Goal: Task Accomplishment & Management: Use online tool/utility

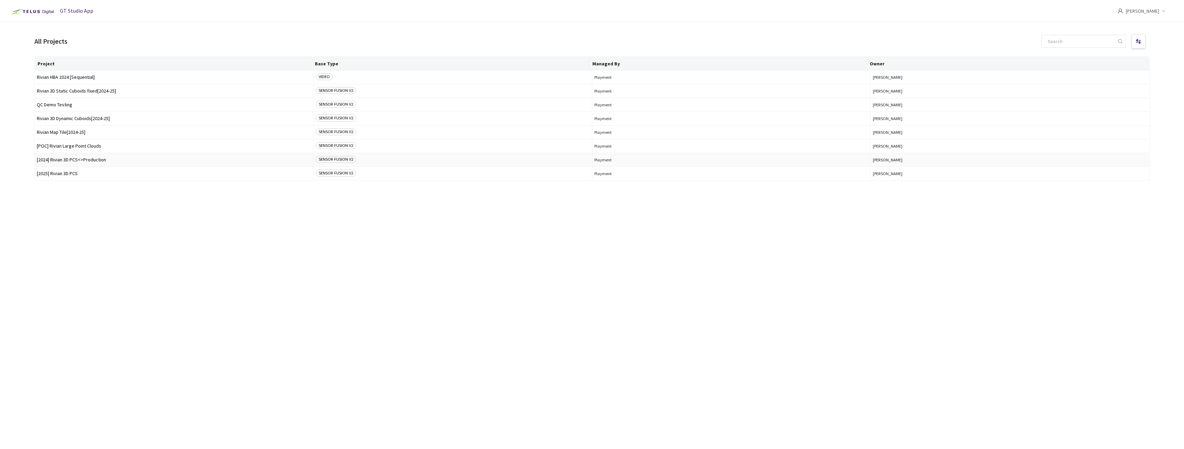
click at [77, 160] on span "[2024] Rivian 3D PCS<>Production" at bounding box center [174, 159] width 274 height 5
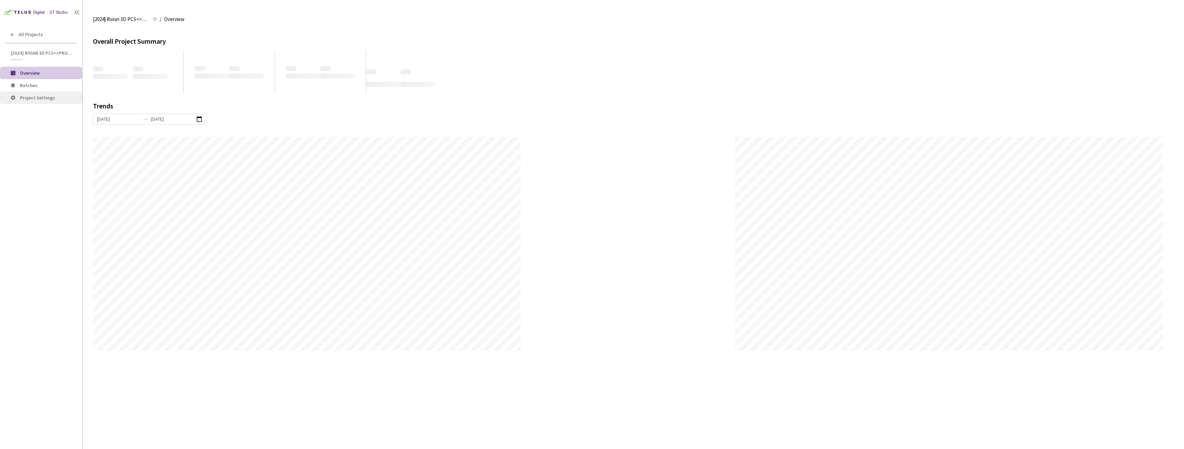
scroll to position [449, 1184]
click at [38, 87] on span "Batches" at bounding box center [48, 86] width 57 height 6
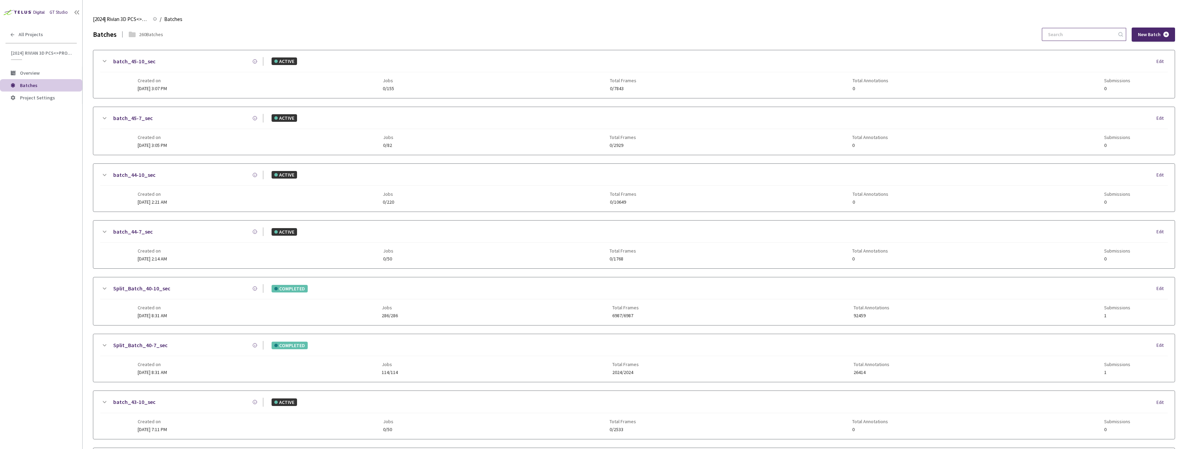
click at [1073, 40] on input at bounding box center [1080, 34] width 73 height 12
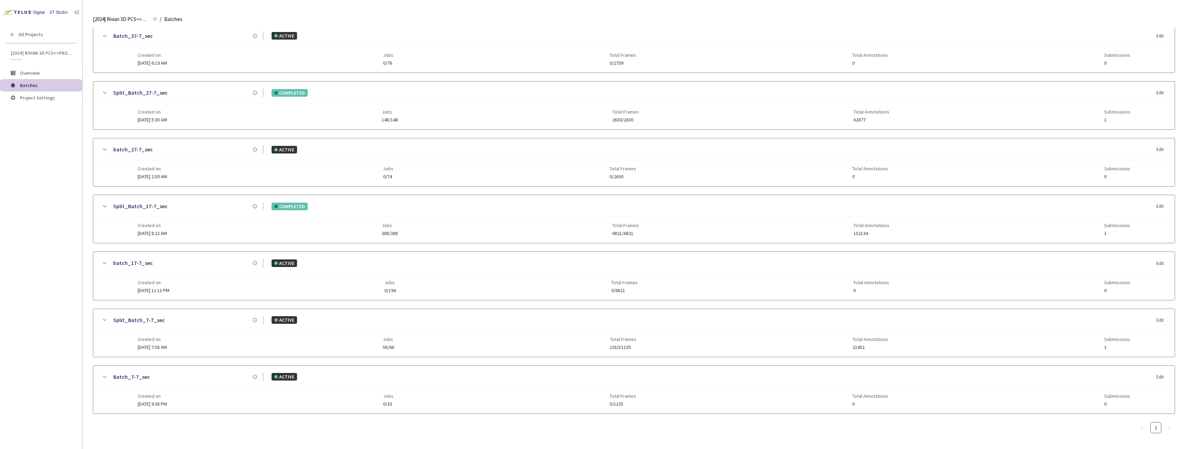
type input "7-7"
click at [140, 322] on link "Split_Batch_7-7_sec" at bounding box center [139, 320] width 52 height 9
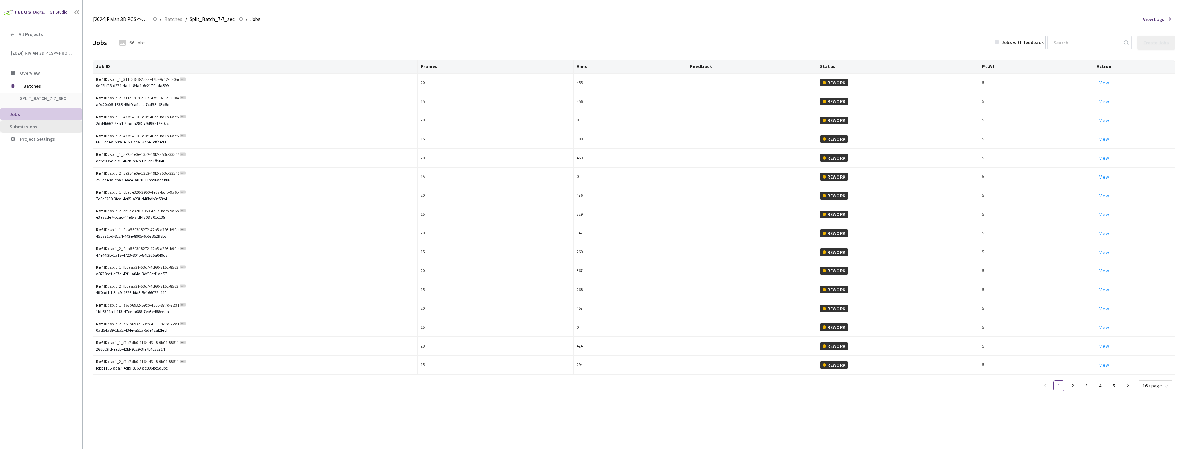
click at [60, 122] on li "Submissions" at bounding box center [41, 126] width 82 height 12
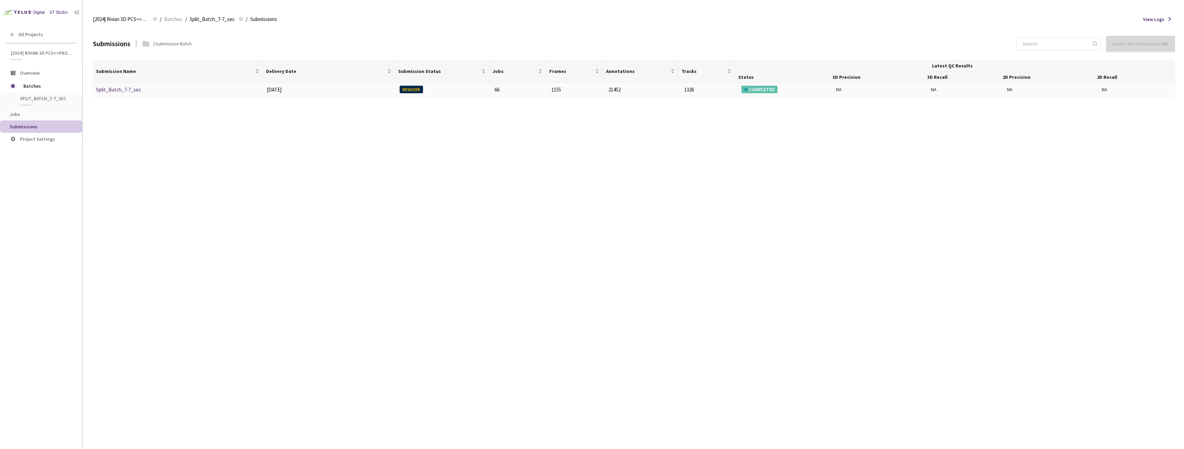
click at [136, 92] on link "Split_Batch_7-7_sec" at bounding box center [118, 89] width 45 height 7
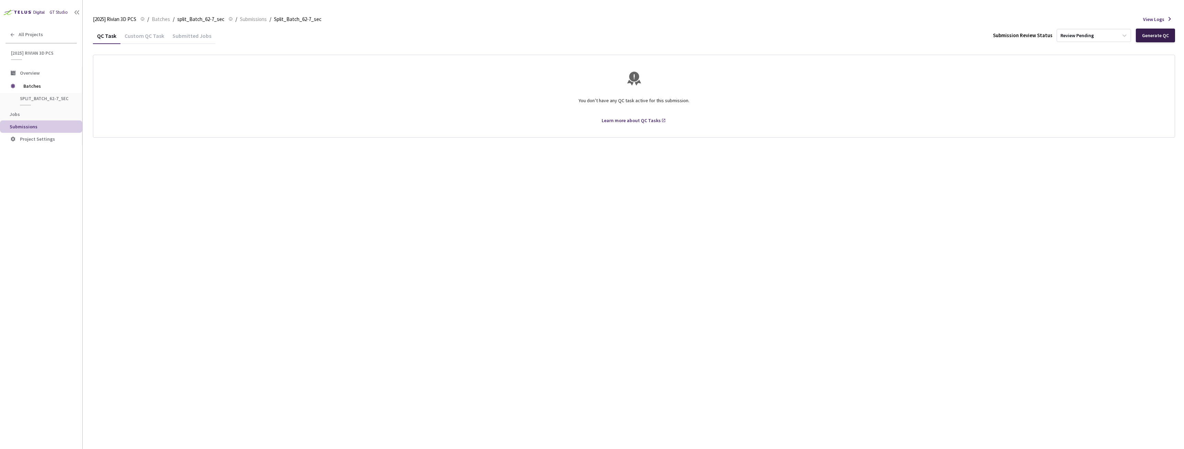
click at [1159, 34] on div "Generate QC" at bounding box center [1155, 36] width 27 height 6
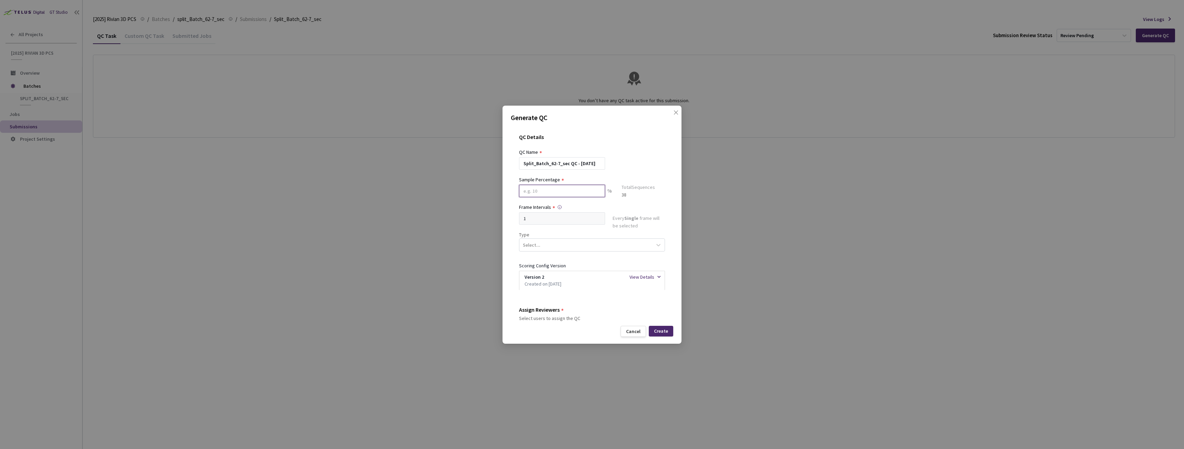
click at [557, 196] on input at bounding box center [562, 191] width 86 height 12
click at [530, 194] on input at bounding box center [562, 191] width 86 height 12
type input "20"
click at [564, 253] on div "Select..." at bounding box center [585, 248] width 133 height 12
click at [538, 311] on div "Segmentation 3D" at bounding box center [589, 313] width 140 height 12
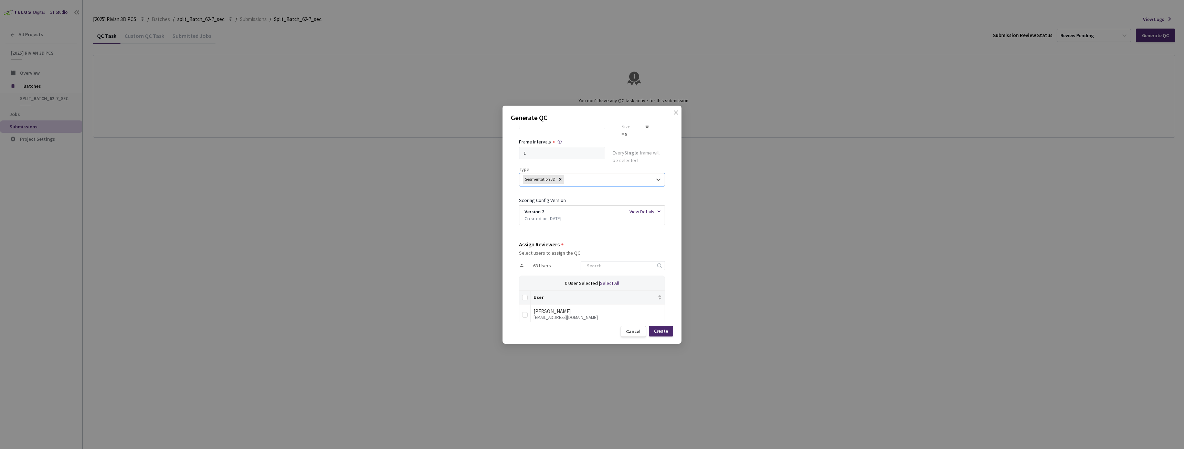
scroll to position [69, 0]
click at [640, 264] on input at bounding box center [619, 265] width 73 height 8
type input "rivian"
click at [666, 332] on div "Create" at bounding box center [661, 331] width 14 height 6
click at [524, 299] on th at bounding box center [524, 303] width 11 height 14
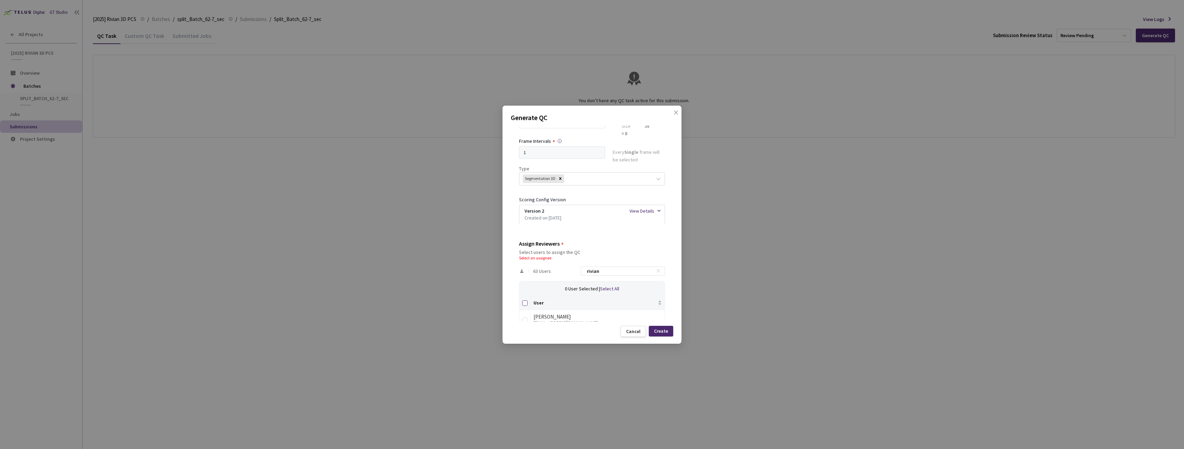
click at [524, 302] on input "Select all" at bounding box center [525, 303] width 6 height 6
checkbox input "true"
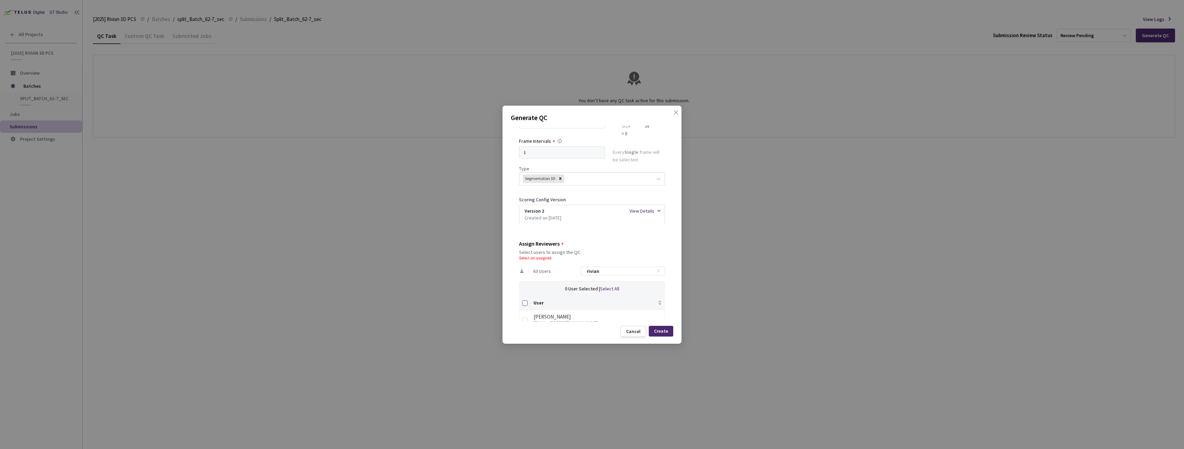
checkbox input "true"
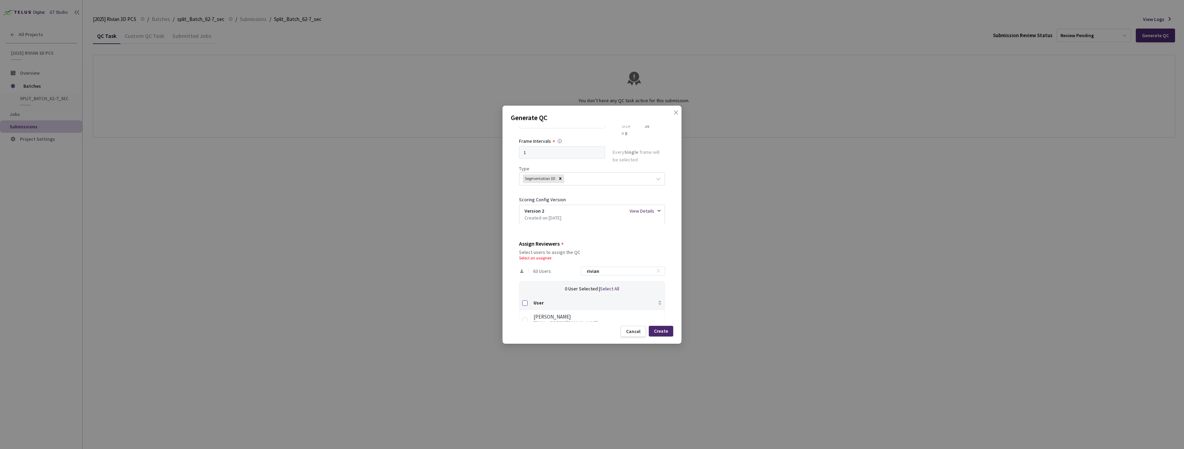
checkbox input "true"
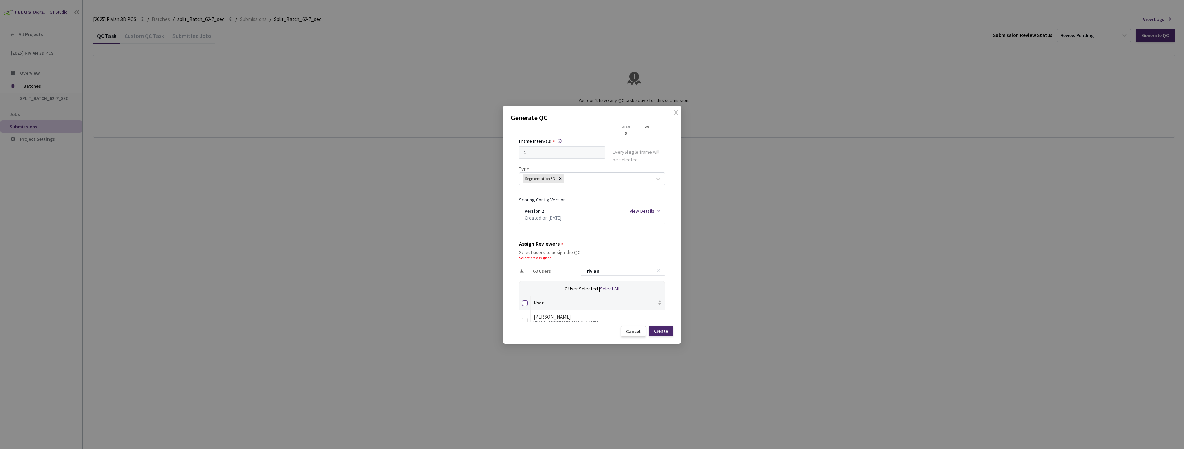
checkbox input "true"
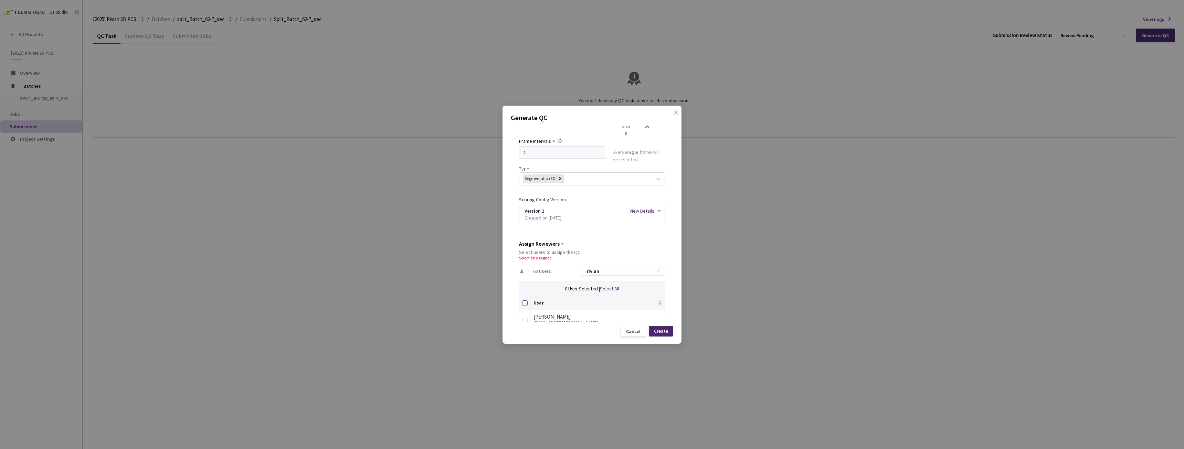
checkbox input "true"
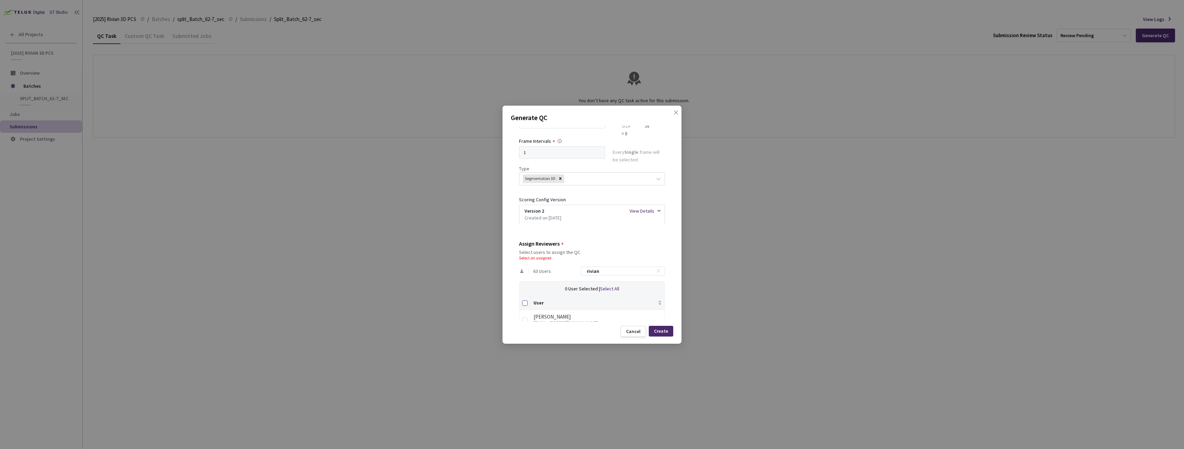
checkbox input "true"
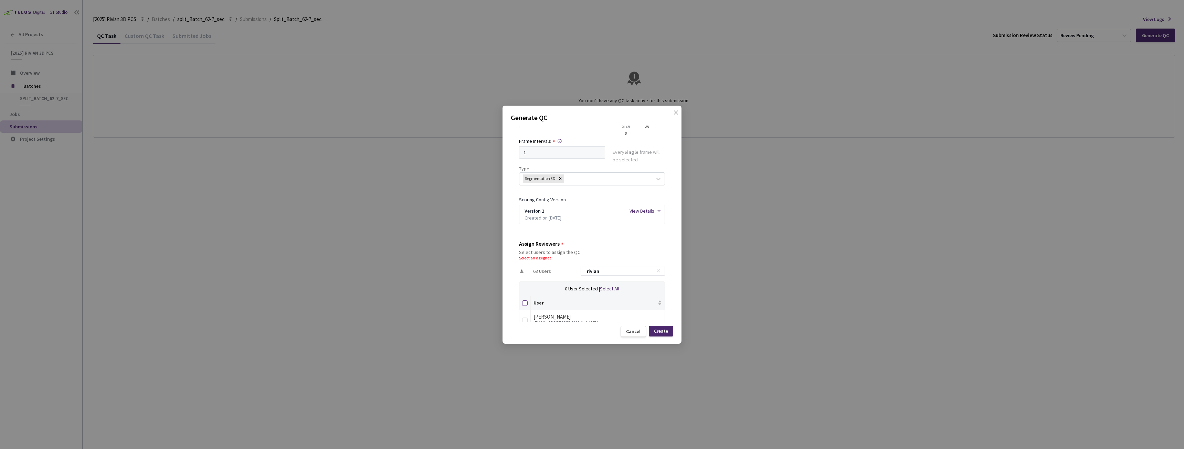
checkbox input "true"
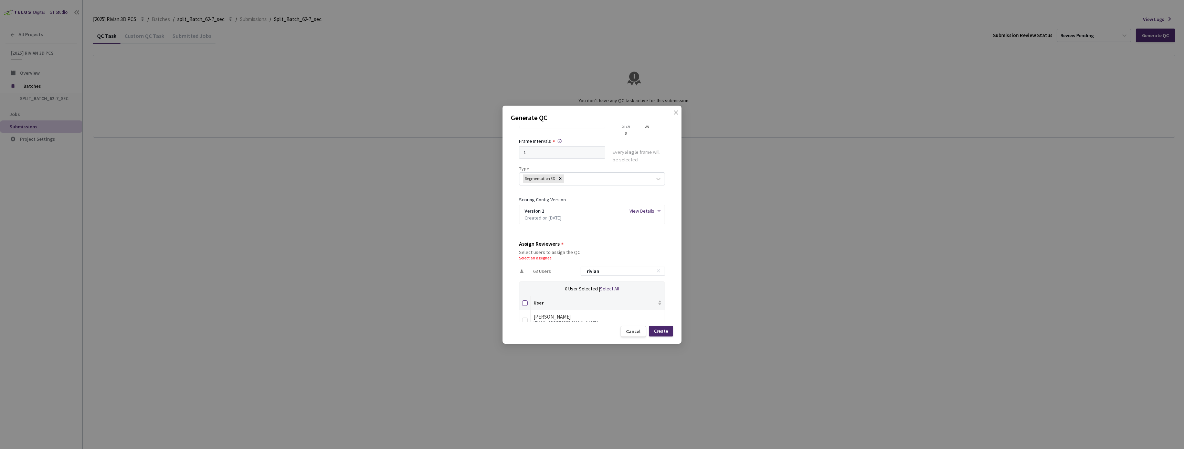
checkbox input "true"
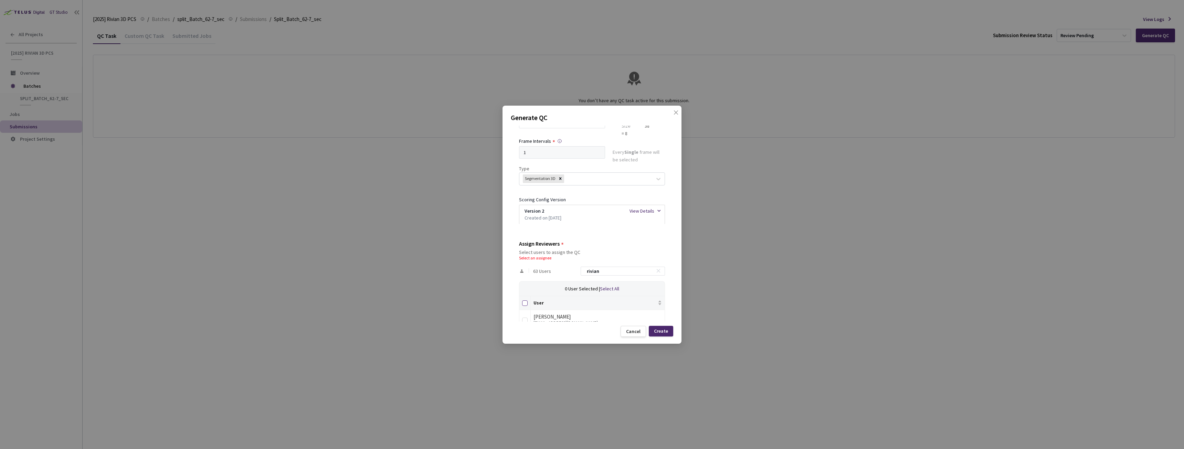
checkbox input "true"
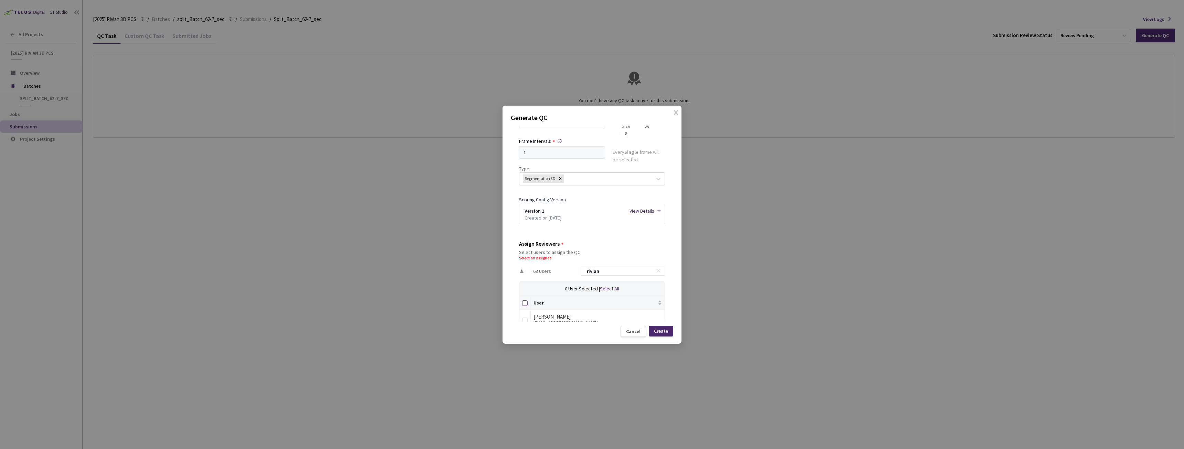
checkbox input "true"
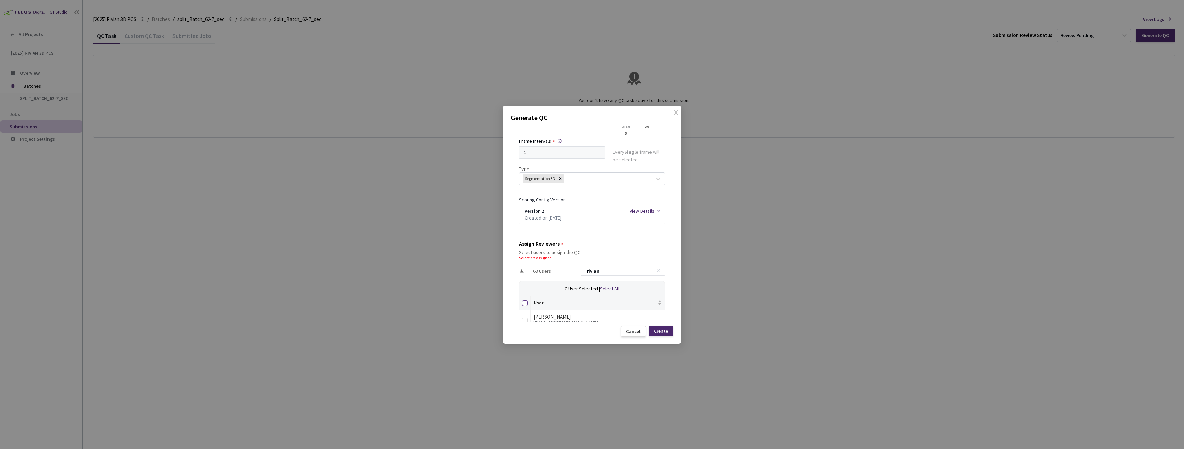
checkbox input "true"
click at [669, 330] on div "Create" at bounding box center [661, 331] width 24 height 11
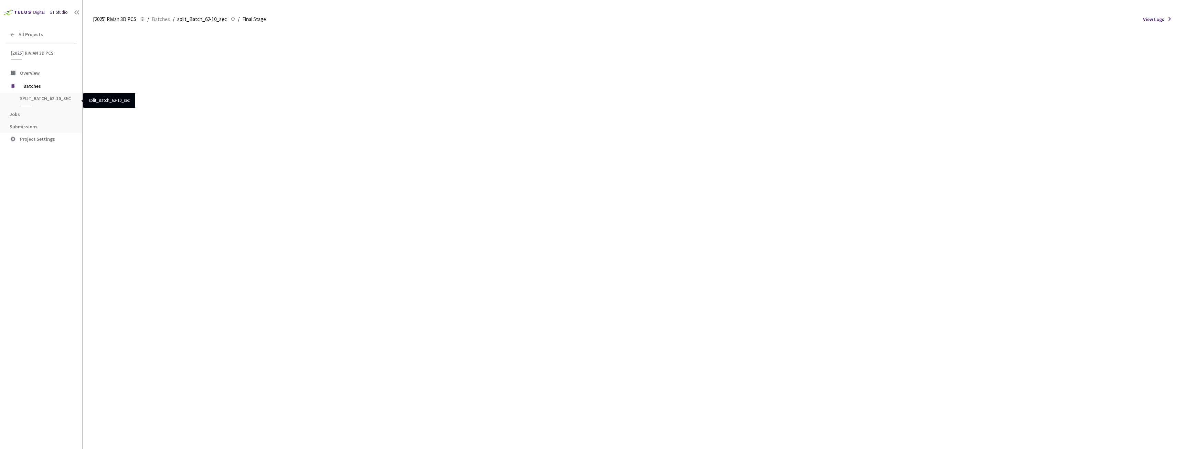
click at [33, 98] on span "split_Batch_62-10_sec" at bounding box center [45, 99] width 51 height 6
click at [19, 129] on li "Submissions" at bounding box center [41, 126] width 82 height 12
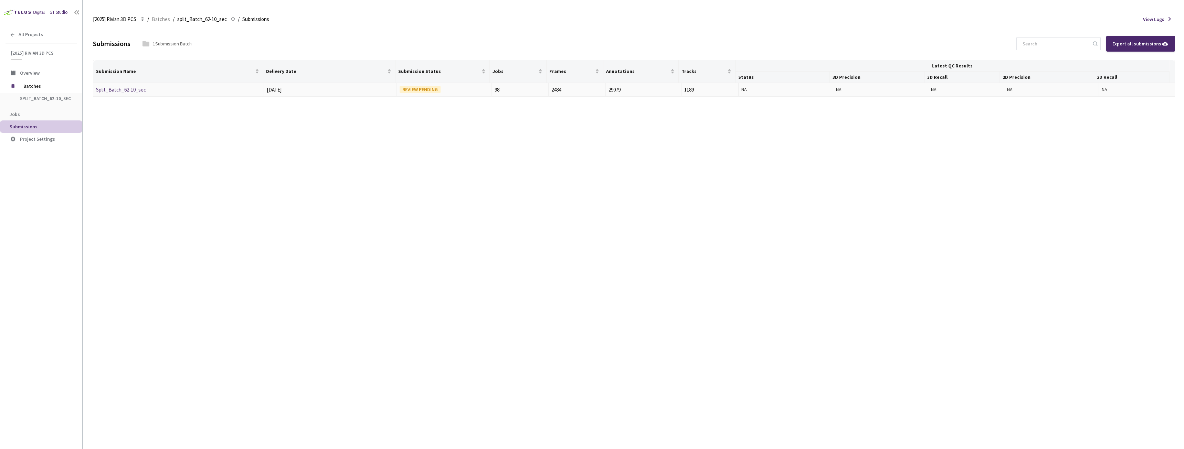
click at [125, 87] on link "Split_Batch_62-10_sec" at bounding box center [121, 89] width 50 height 7
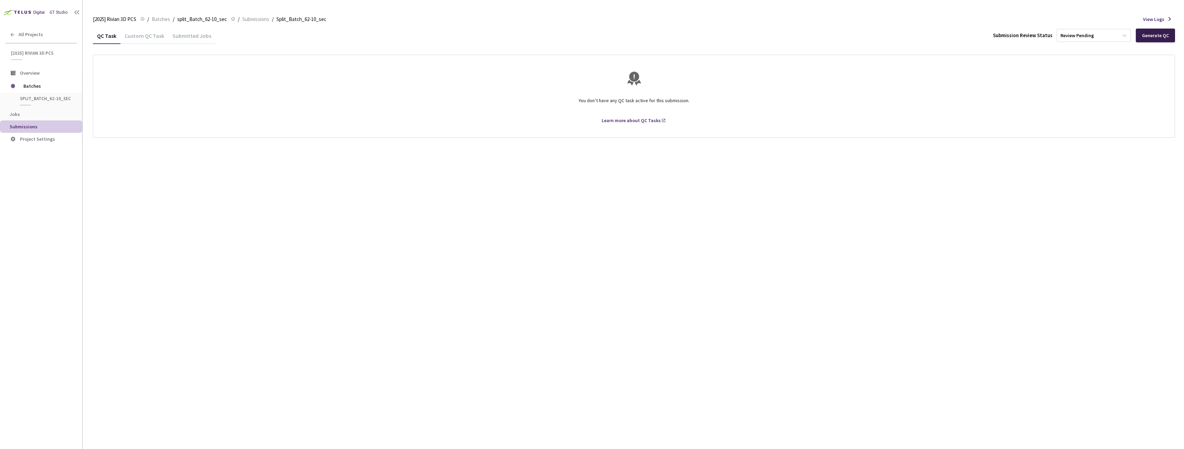
click at [1160, 39] on div "Generate QC" at bounding box center [1154, 36] width 39 height 14
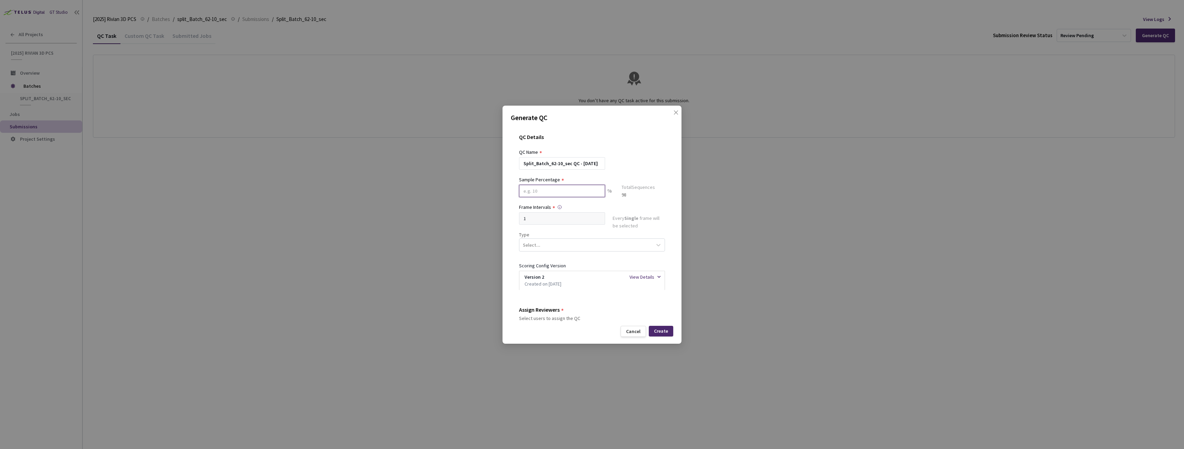
click at [572, 194] on input at bounding box center [562, 191] width 86 height 12
type input "20"
click at [555, 249] on div "Select..." at bounding box center [585, 248] width 133 height 12
click at [546, 311] on div "Segmentation 3D" at bounding box center [589, 313] width 140 height 12
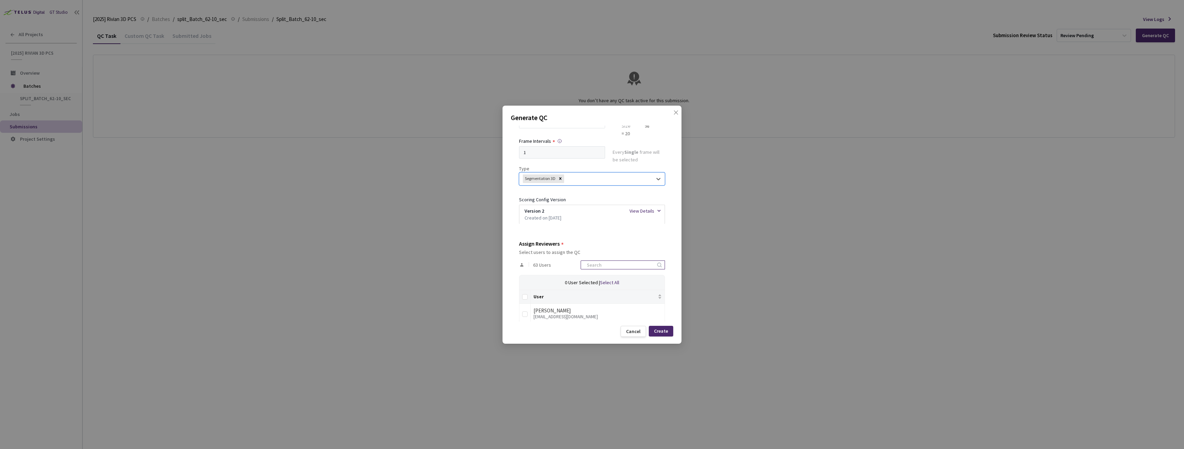
click at [620, 266] on input at bounding box center [619, 265] width 73 height 8
type input "rivian"
click at [522, 295] on input "Select all" at bounding box center [525, 297] width 6 height 6
checkbox input "true"
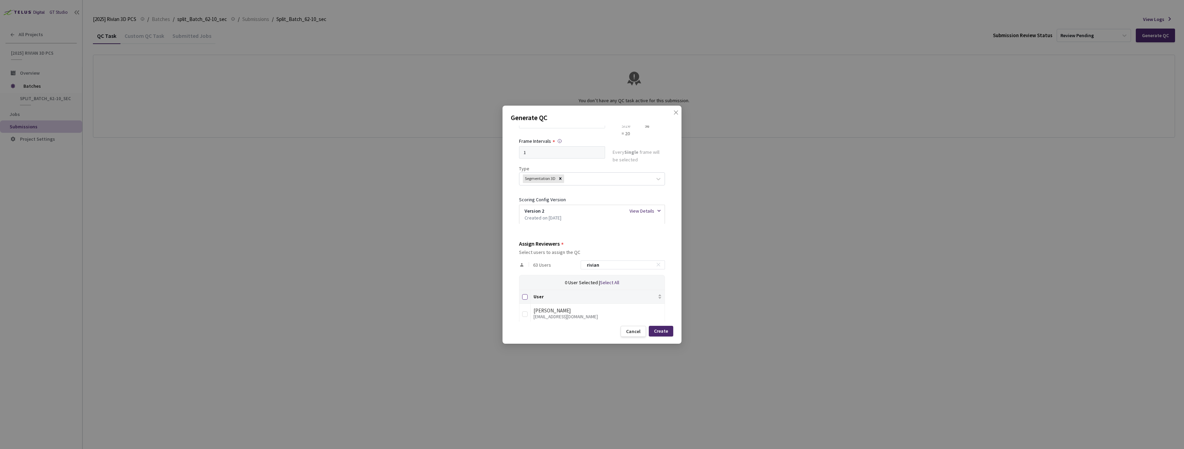
checkbox input "true"
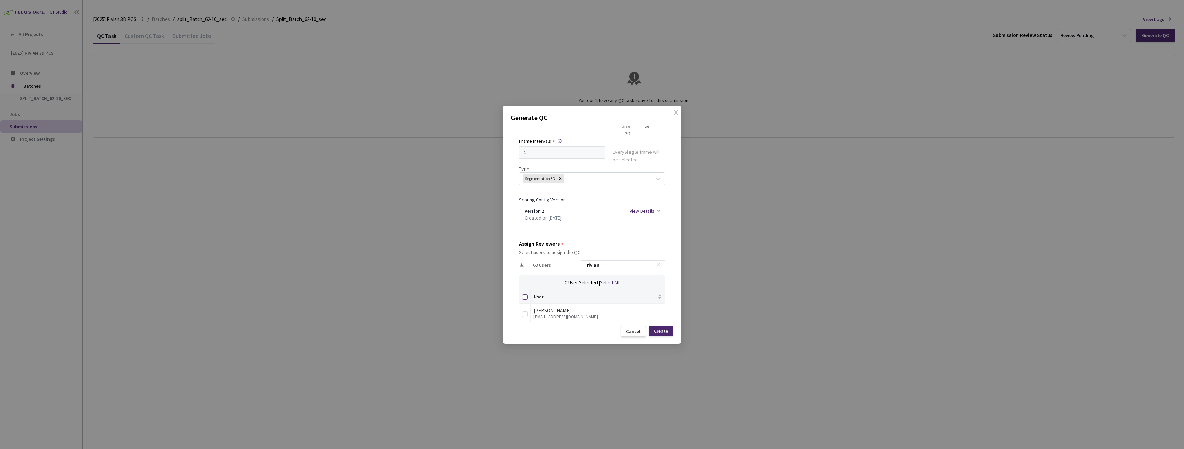
checkbox input "true"
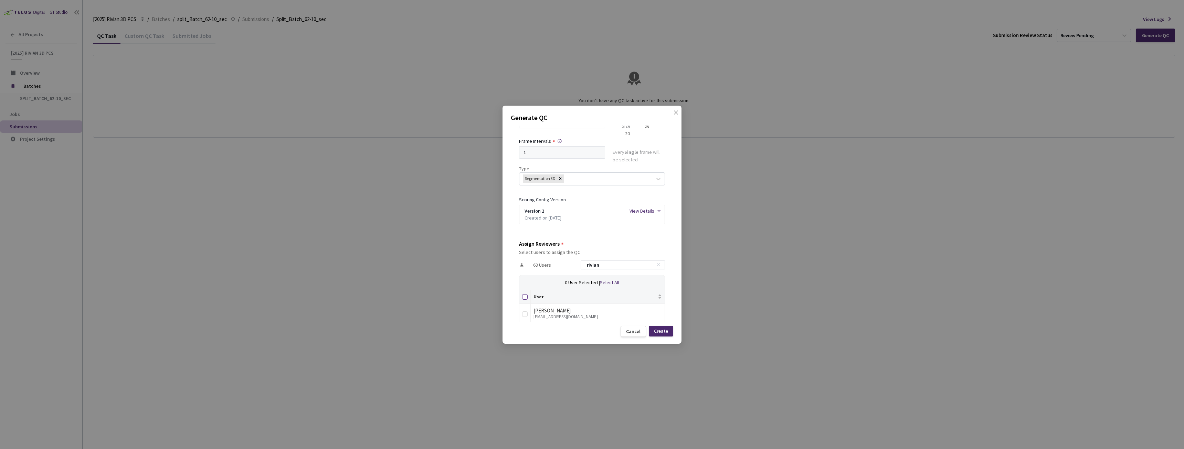
checkbox input "true"
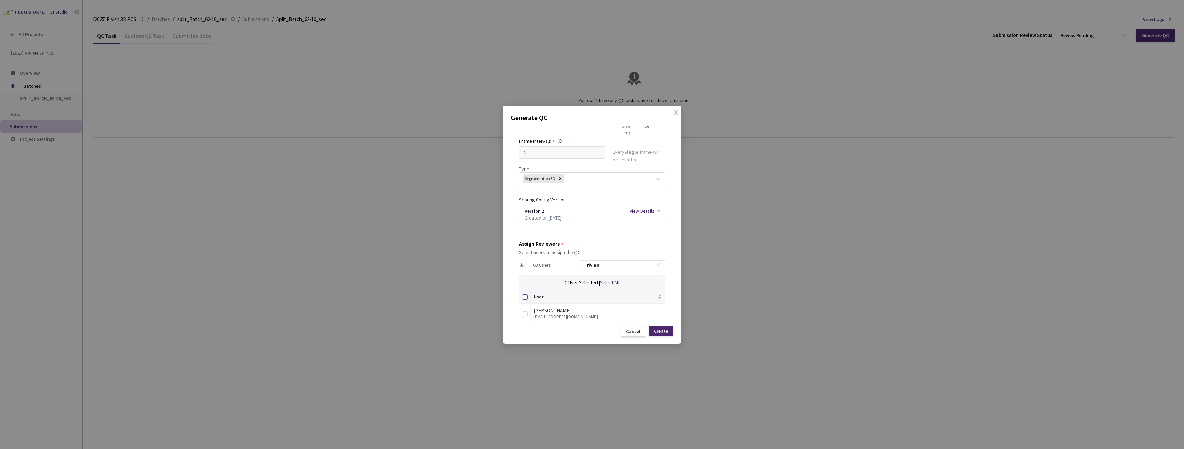
checkbox input "true"
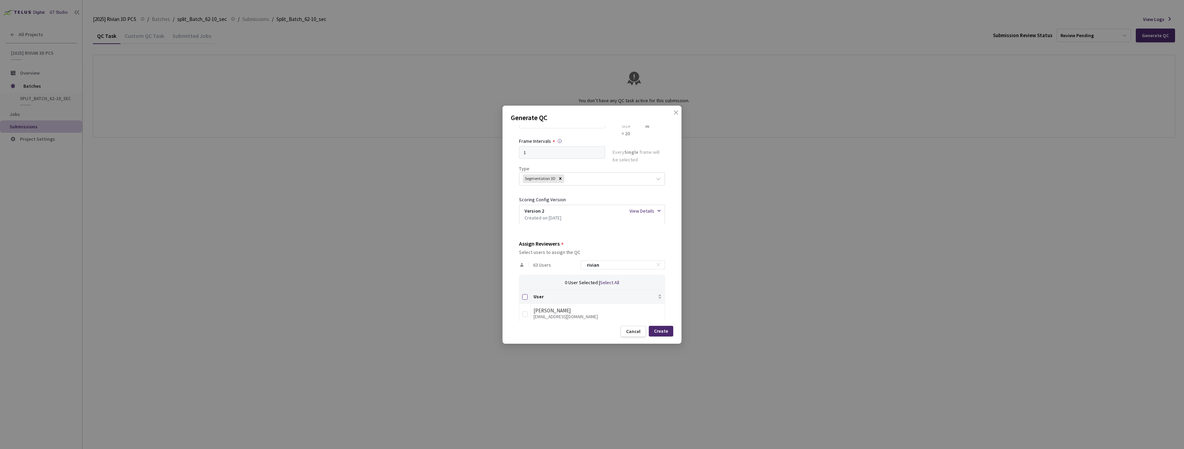
checkbox input "true"
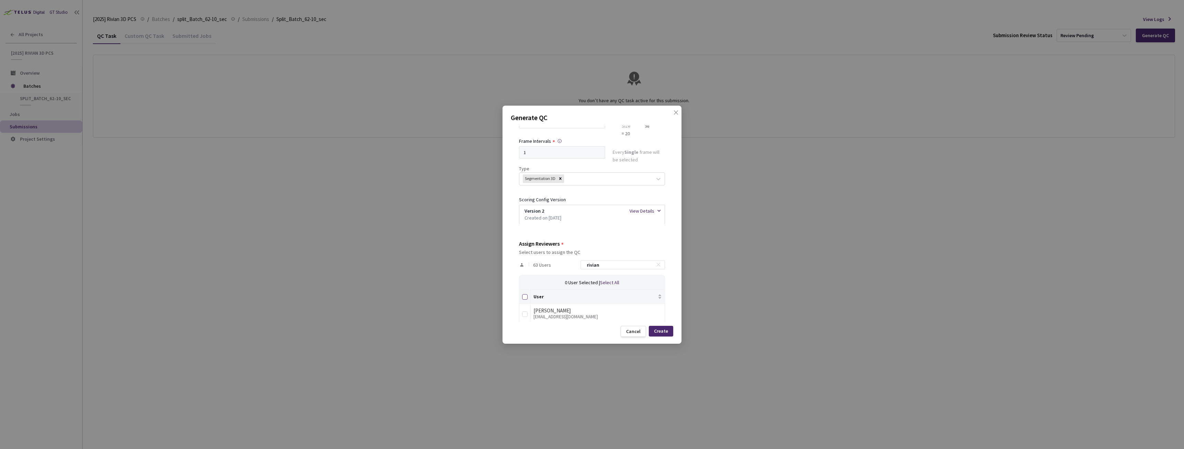
checkbox input "true"
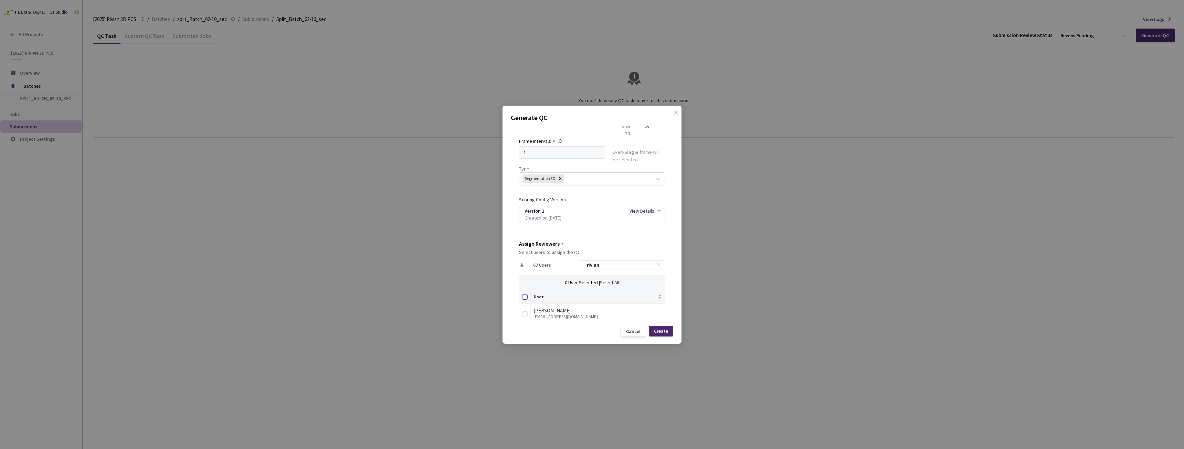
checkbox input "true"
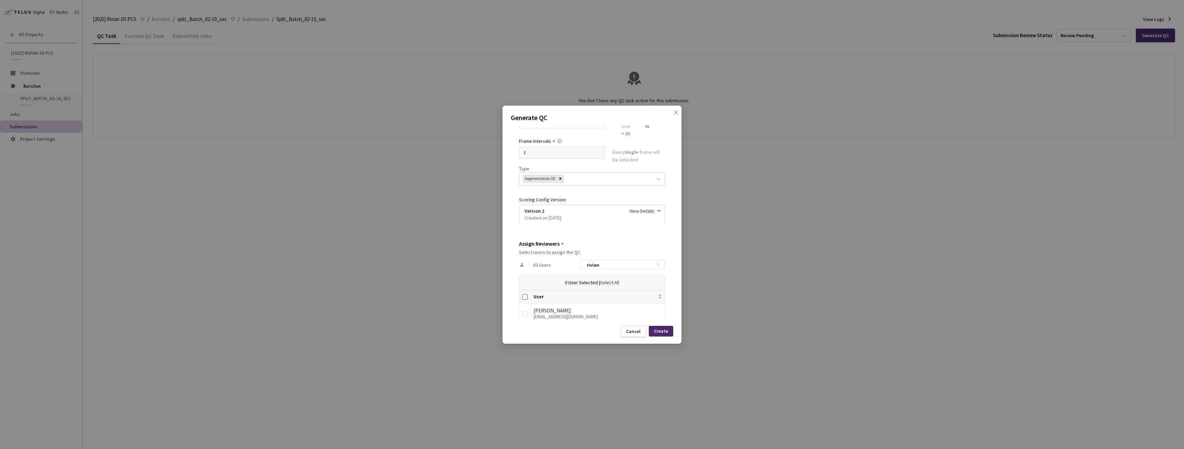
checkbox input "true"
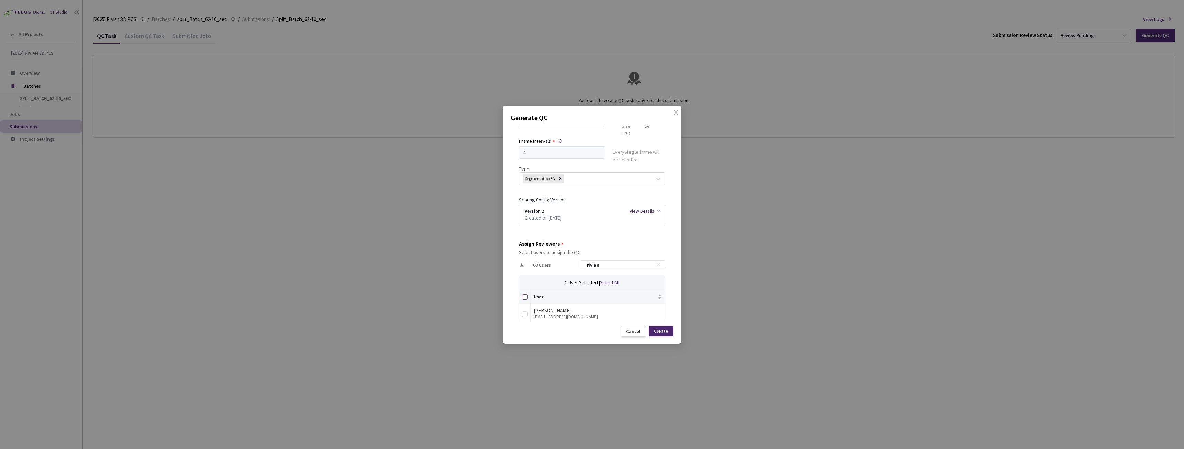
checkbox input "true"
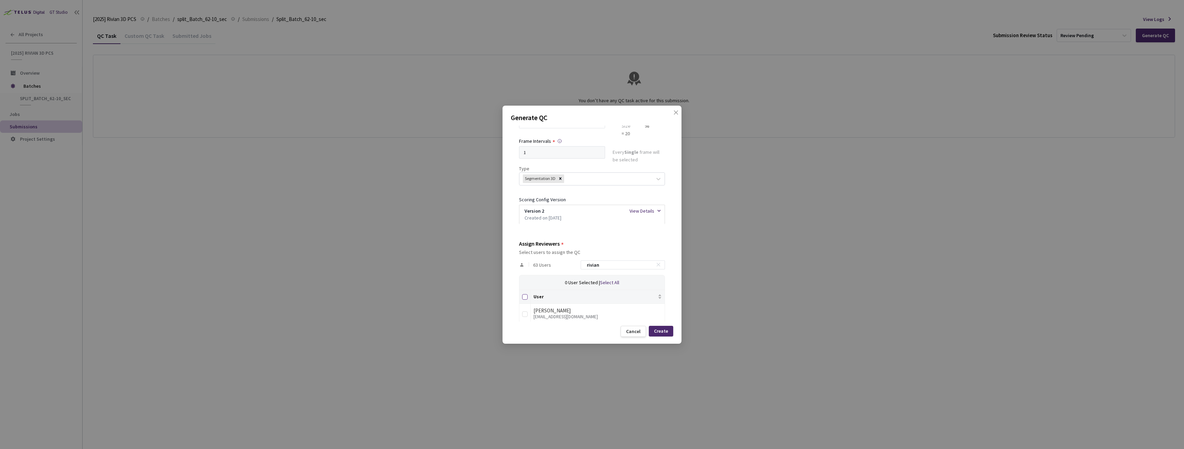
checkbox input "true"
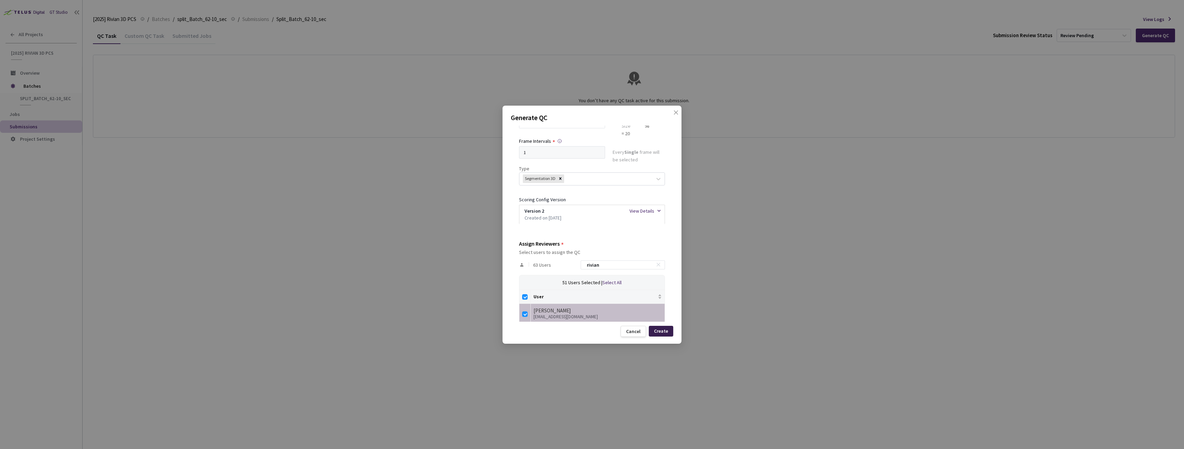
click at [662, 331] on div "Create" at bounding box center [661, 331] width 14 height 6
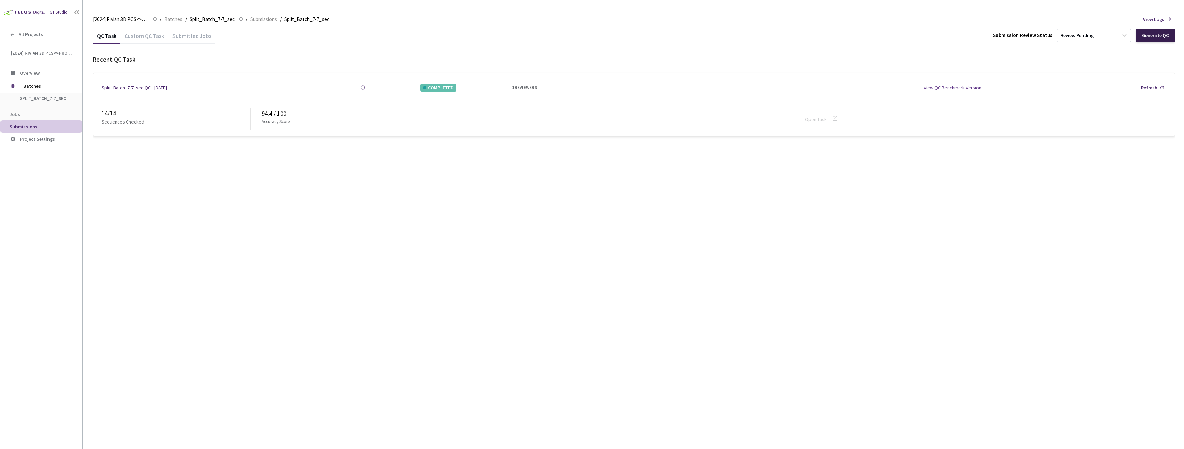
click at [1164, 42] on div "Generate QC" at bounding box center [1154, 36] width 39 height 14
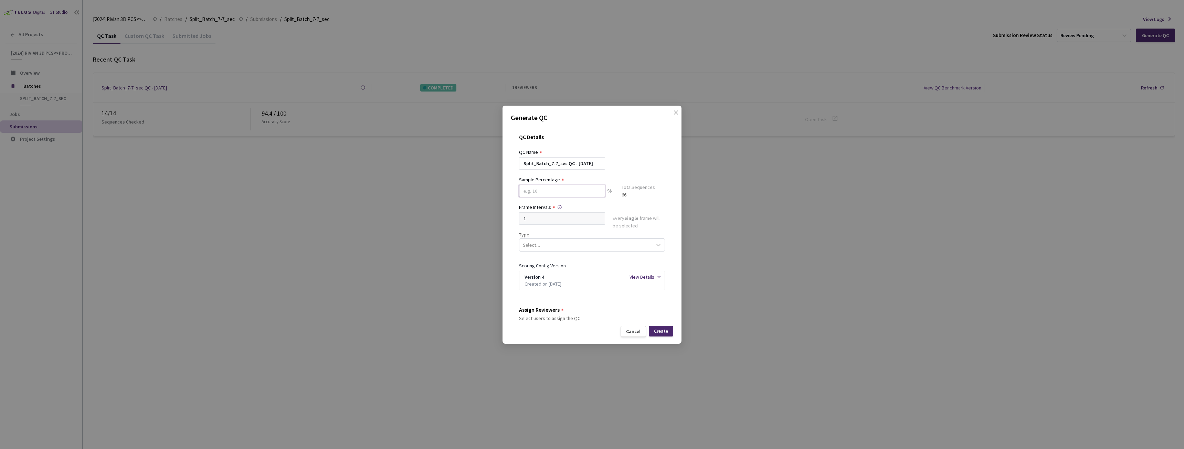
click at [549, 191] on input at bounding box center [562, 191] width 86 height 12
type input "30"
click at [550, 247] on div "Select..." at bounding box center [585, 248] width 133 height 12
click at [550, 314] on div "Segmentation 3D" at bounding box center [589, 313] width 140 height 12
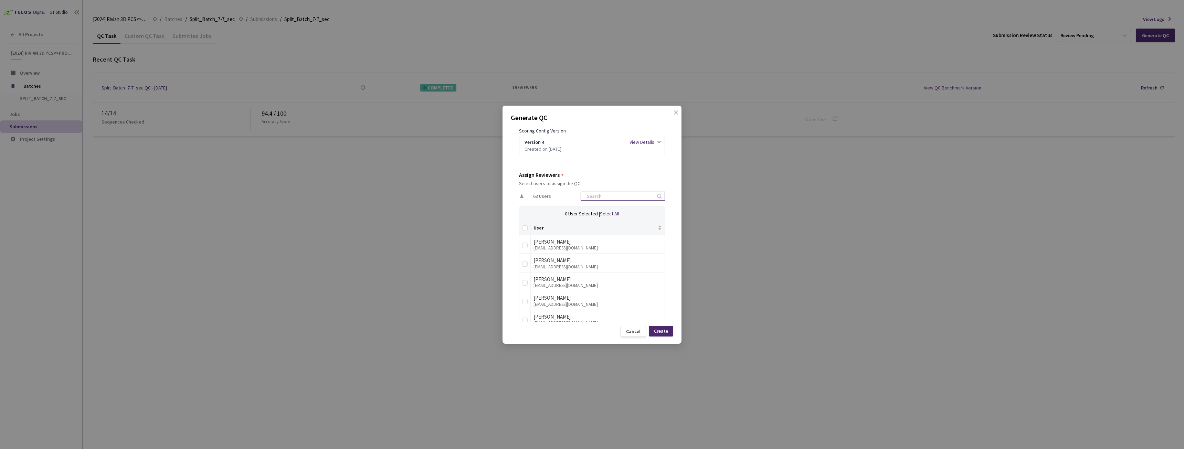
click at [605, 196] on input at bounding box center [619, 196] width 73 height 8
type input "rivian"
click at [522, 231] on th at bounding box center [524, 228] width 11 height 14
click at [522, 226] on input "Select all" at bounding box center [525, 228] width 6 height 6
checkbox input "true"
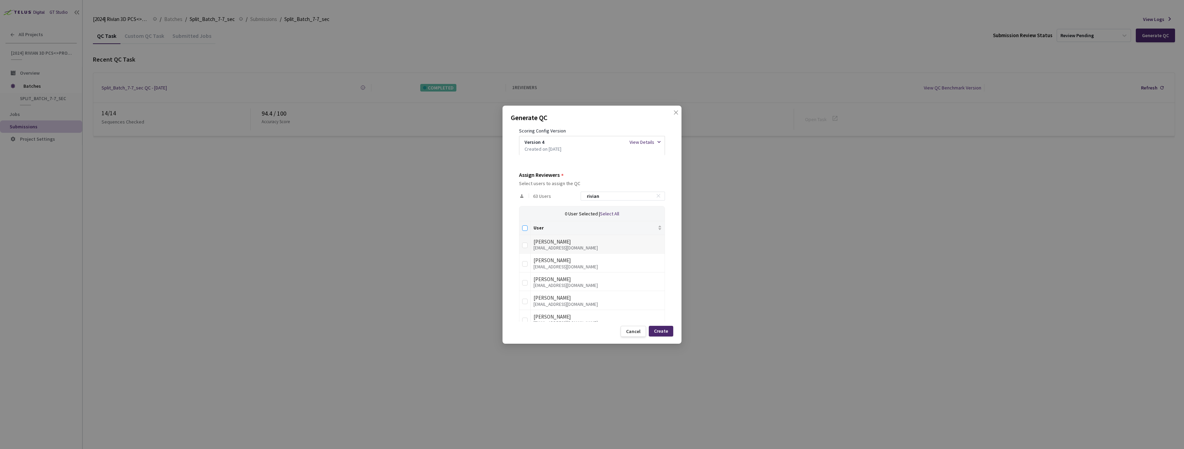
checkbox input "true"
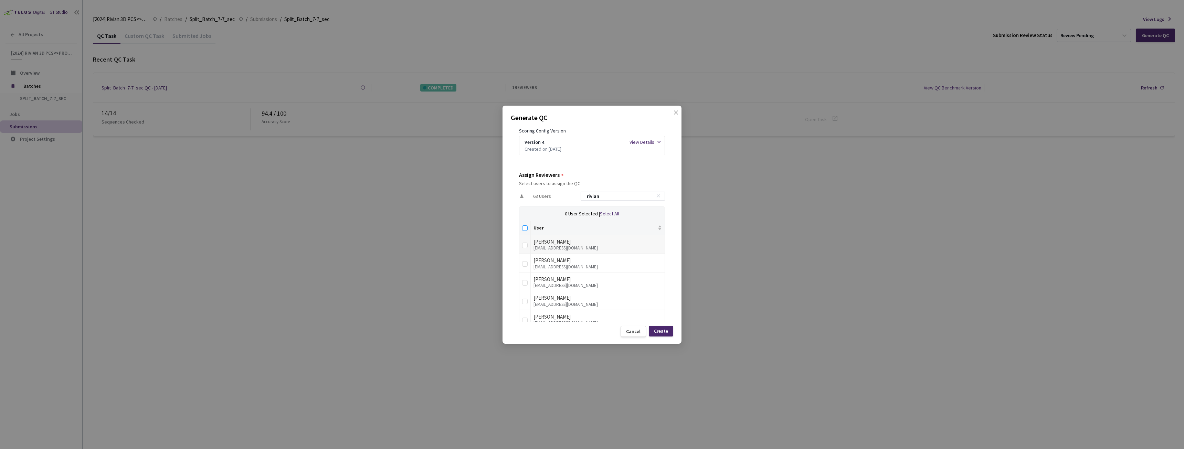
checkbox input "true"
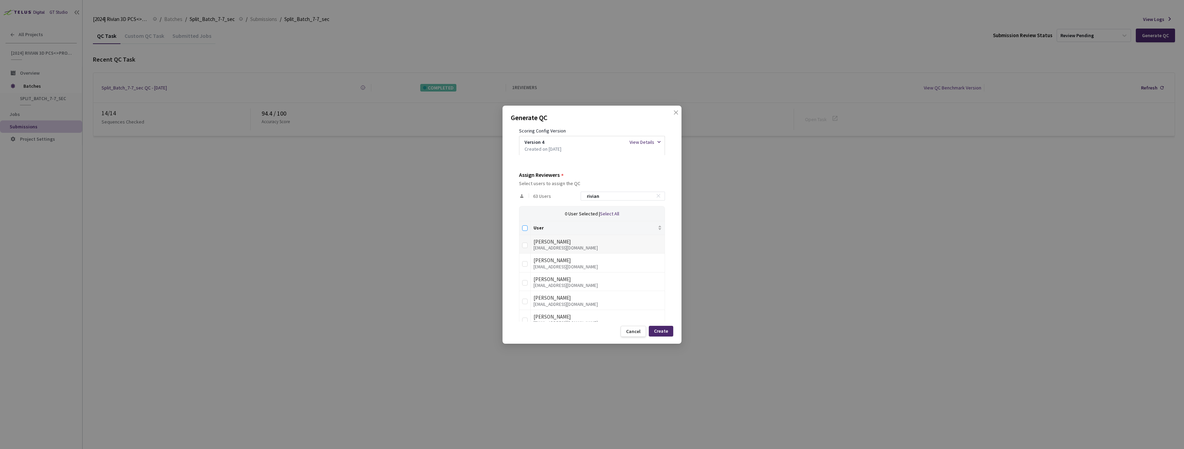
checkbox input "true"
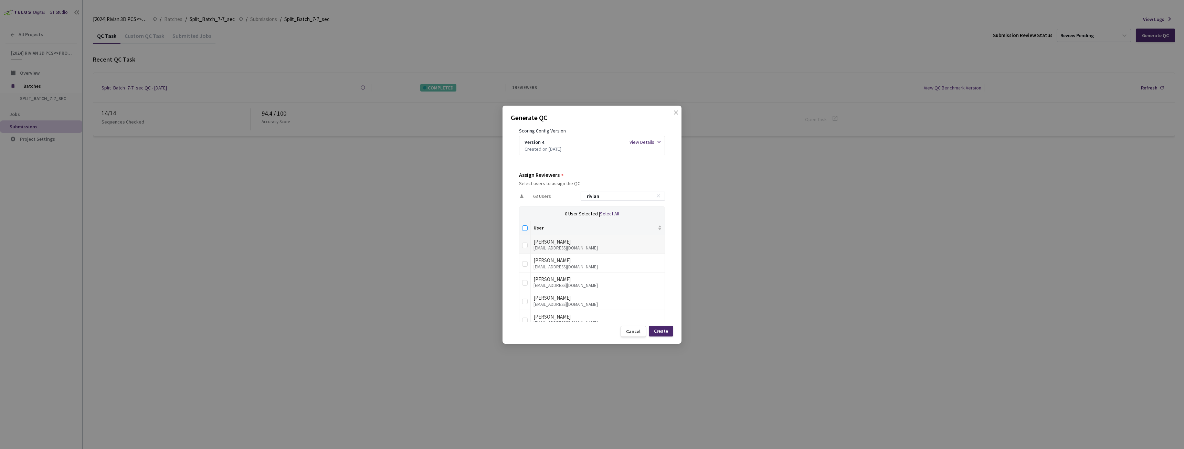
checkbox input "true"
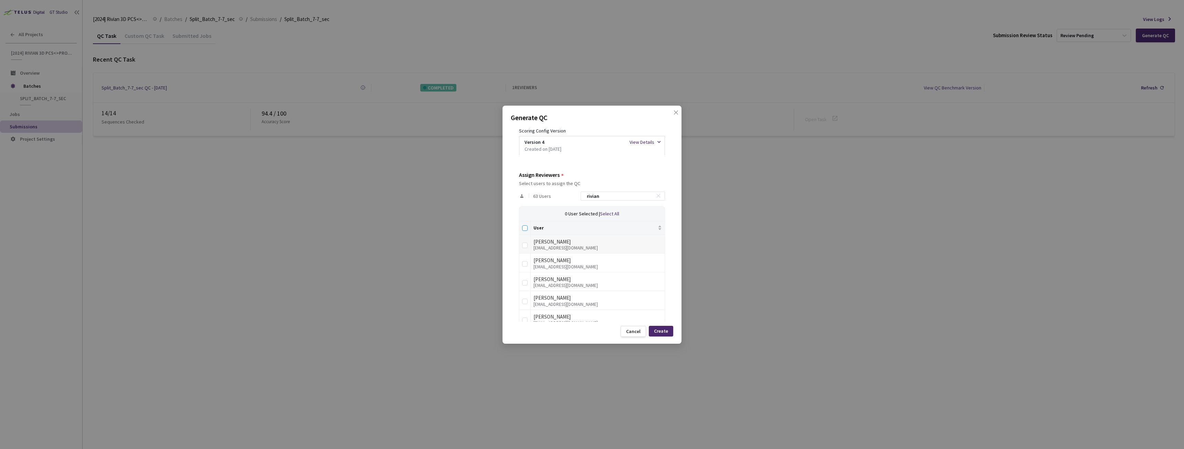
checkbox input "true"
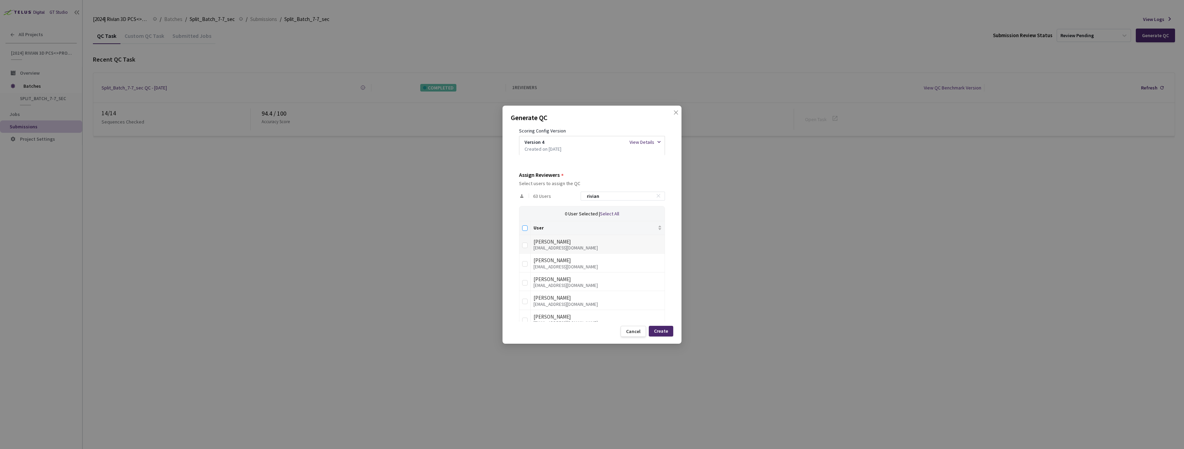
checkbox input "true"
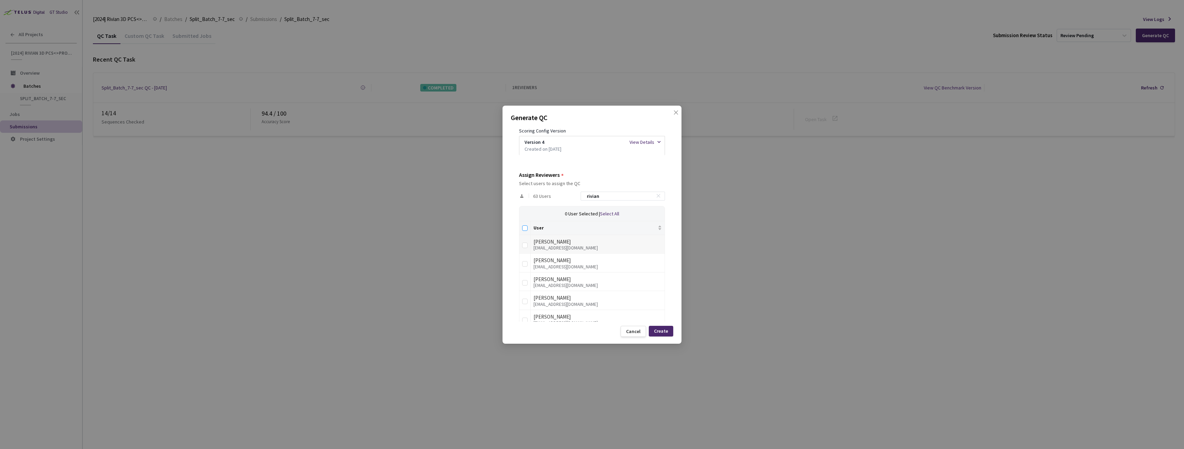
checkbox input "true"
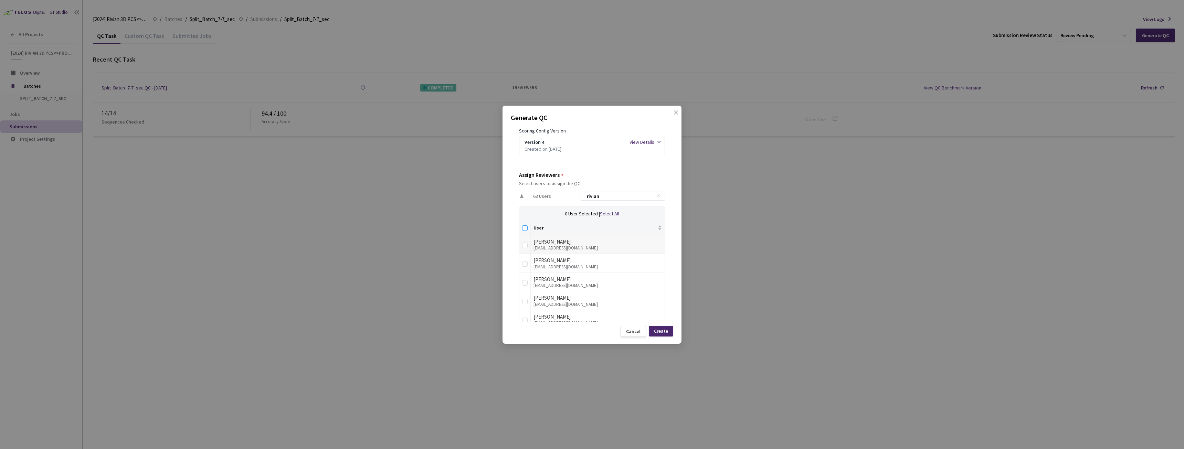
checkbox input "true"
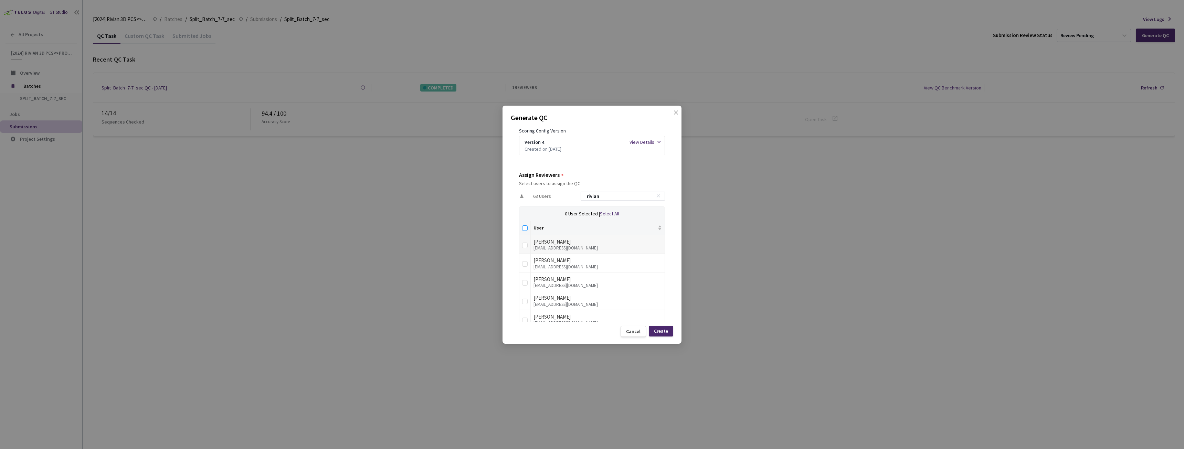
checkbox input "true"
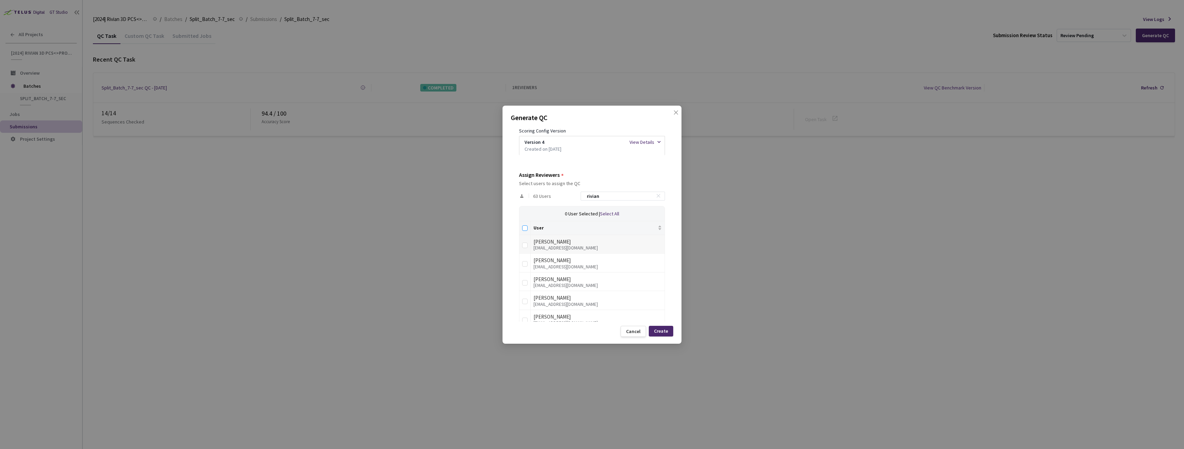
checkbox input "true"
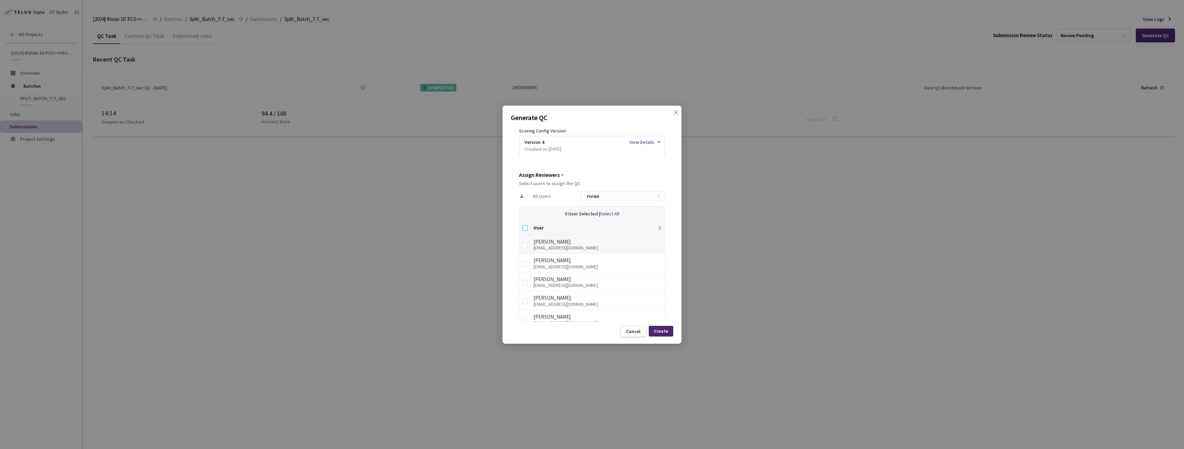
checkbox input "true"
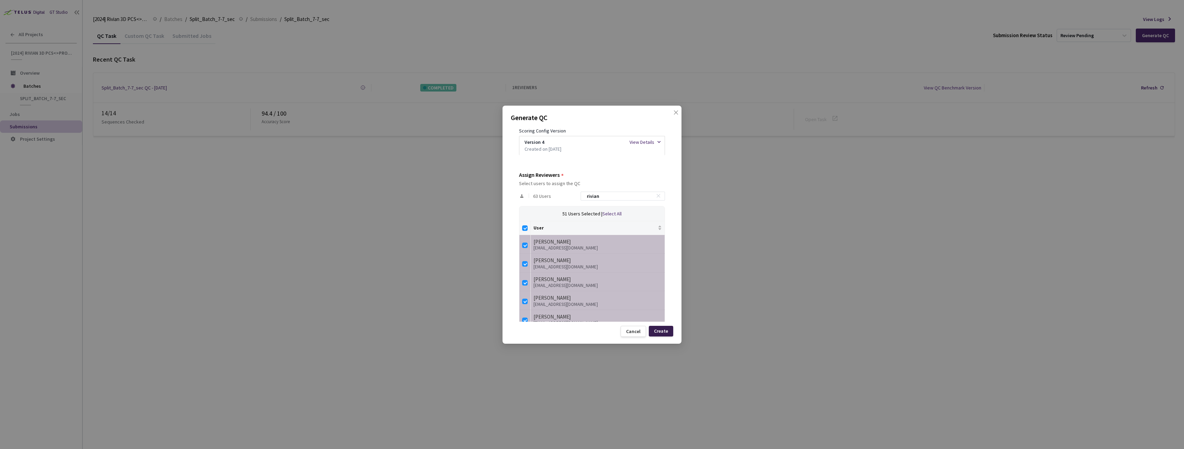
click at [665, 332] on div "Create" at bounding box center [661, 331] width 14 height 6
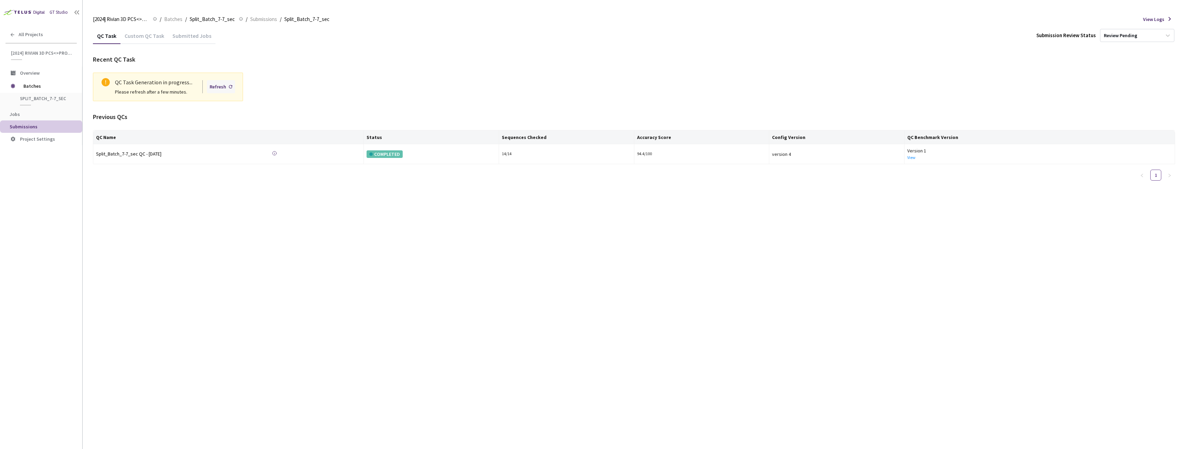
click at [223, 89] on div "Refresh" at bounding box center [218, 87] width 17 height 8
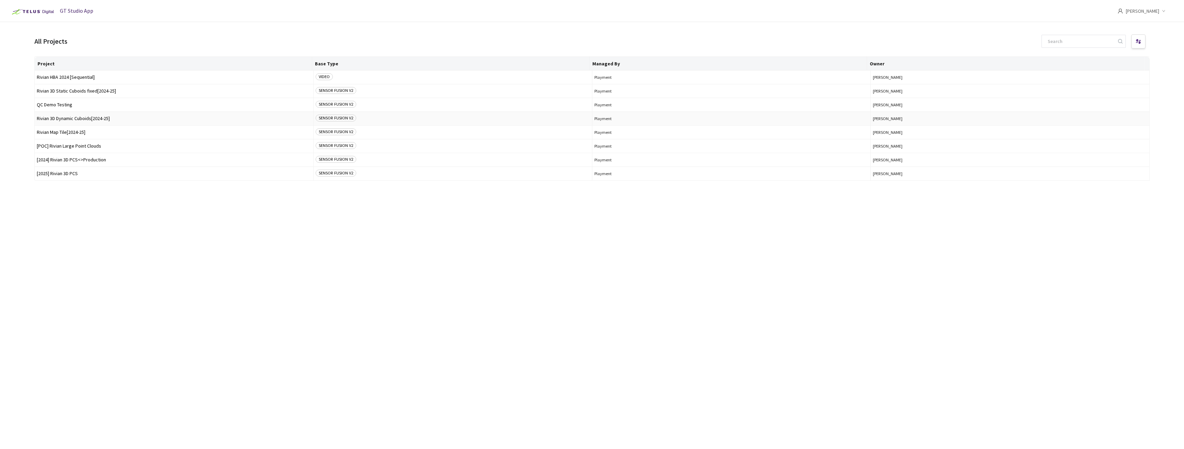
click at [75, 118] on span "Rivian 3D Dynamic Cuboids[2024-25]" at bounding box center [174, 118] width 274 height 5
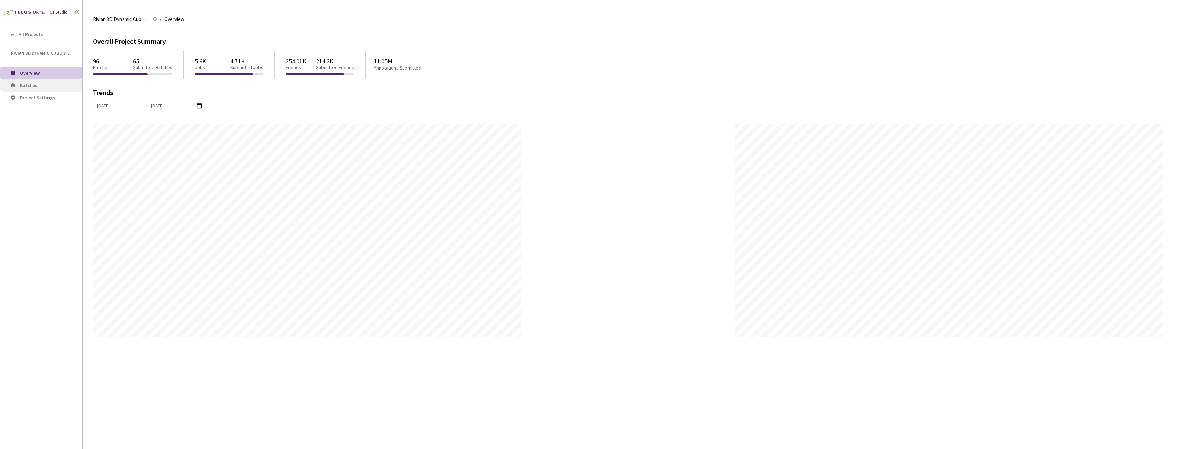
scroll to position [449, 1184]
click at [41, 87] on span "Batches" at bounding box center [48, 86] width 57 height 6
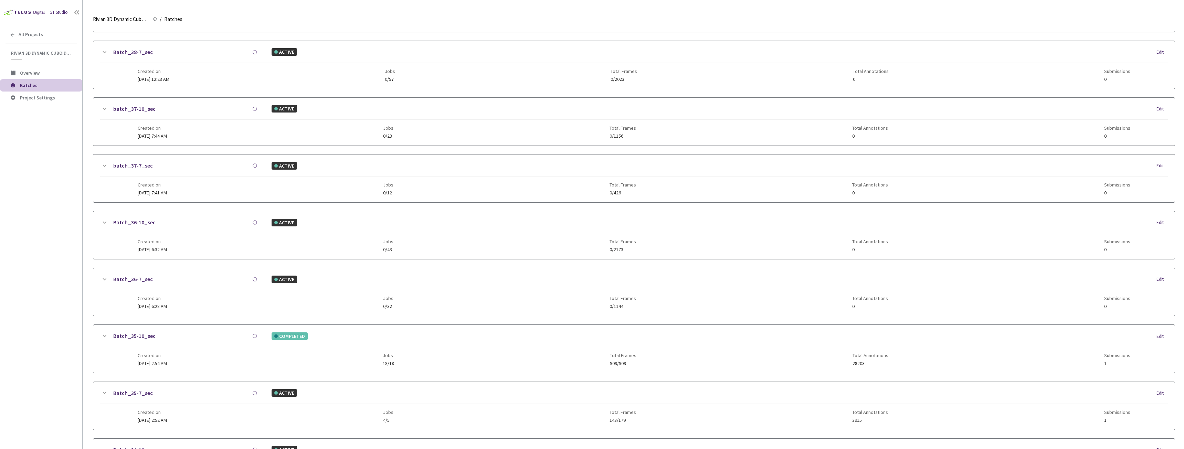
scroll to position [69, 0]
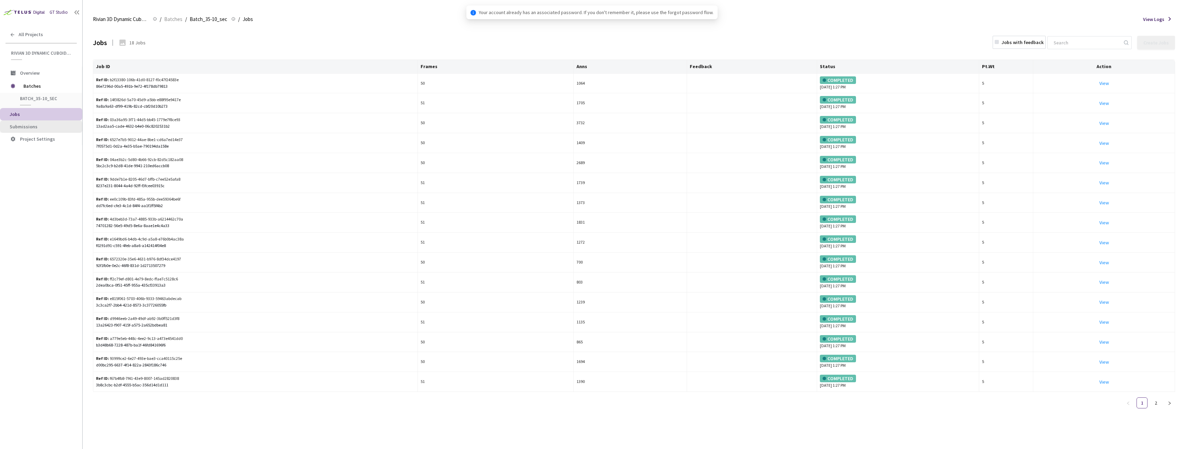
click at [40, 128] on span "Submissions" at bounding box center [43, 127] width 67 height 6
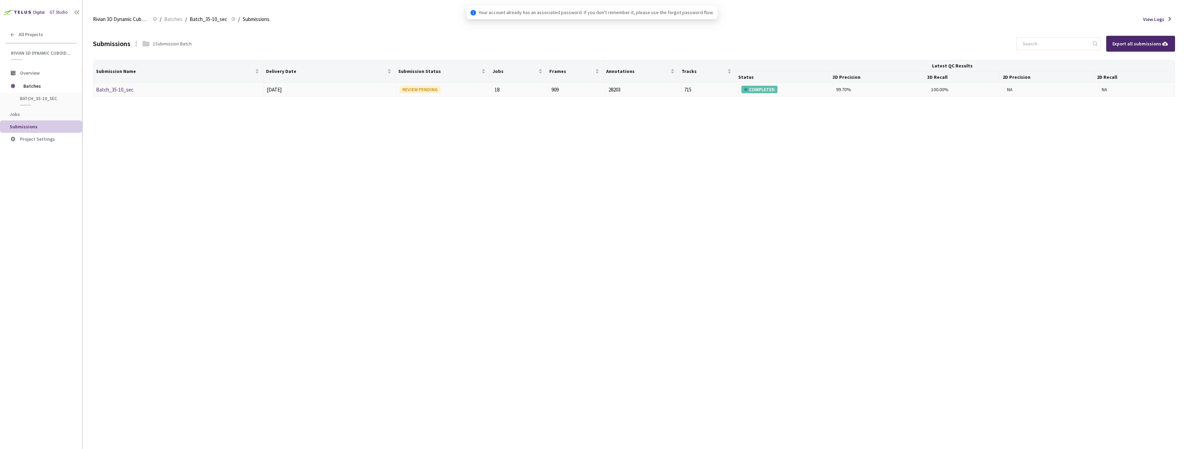
click at [116, 90] on link "Batch_35-10_sec" at bounding box center [115, 89] width 38 height 7
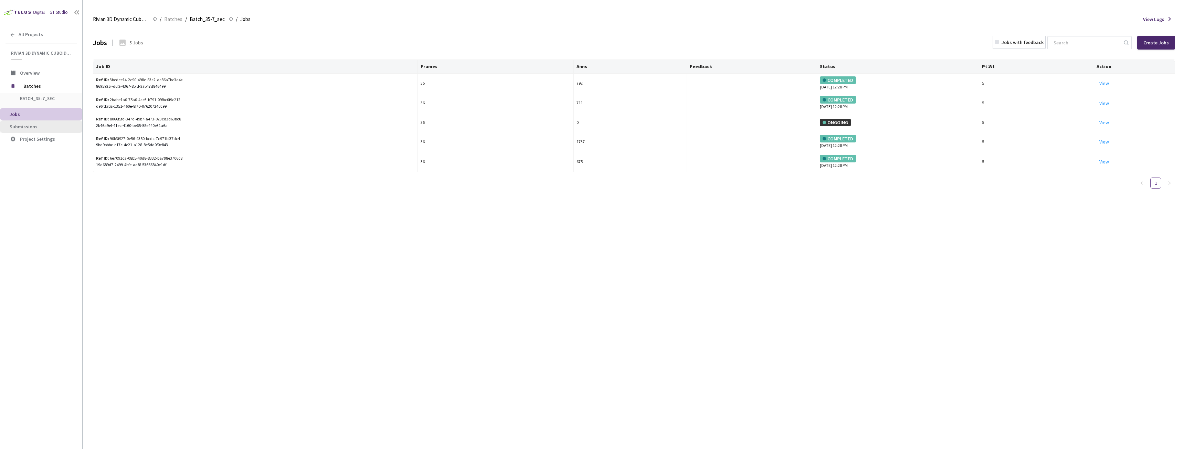
click at [15, 127] on span "Submissions" at bounding box center [24, 127] width 28 height 6
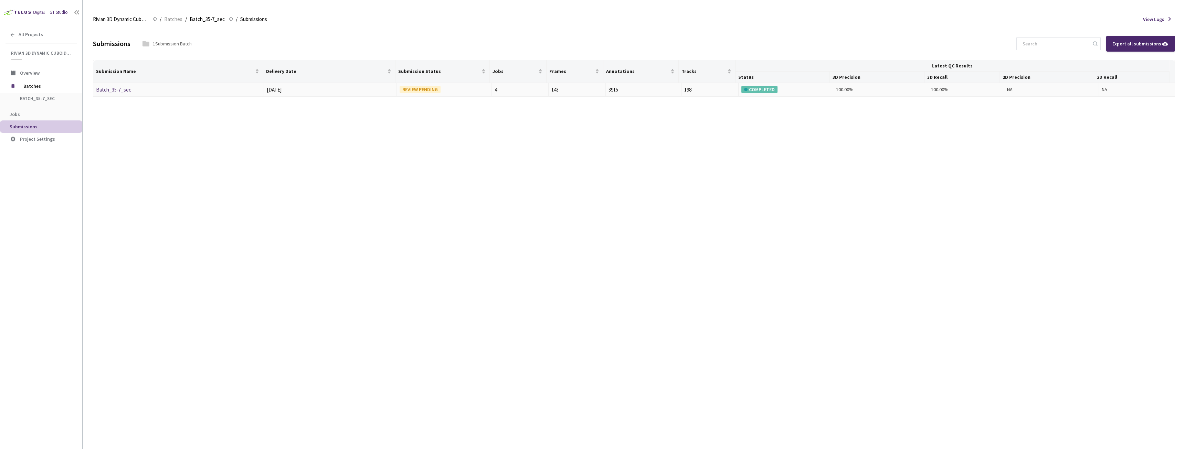
drag, startPoint x: 112, startPoint y: 82, endPoint x: 107, endPoint y: 86, distance: 6.6
click at [107, 86] on link "Batch_35-7_sec" at bounding box center [113, 89] width 35 height 7
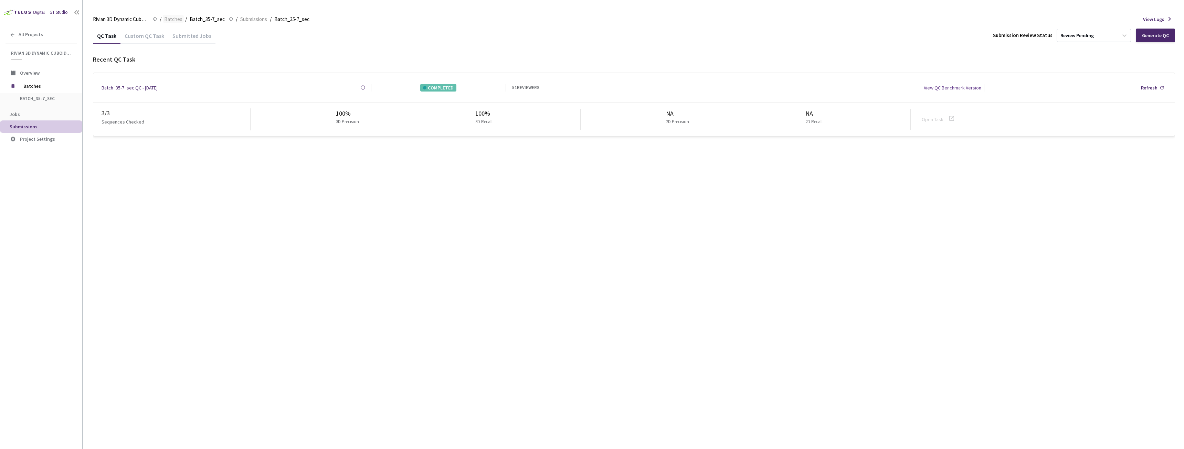
click at [175, 21] on span "Batches" at bounding box center [173, 19] width 18 height 8
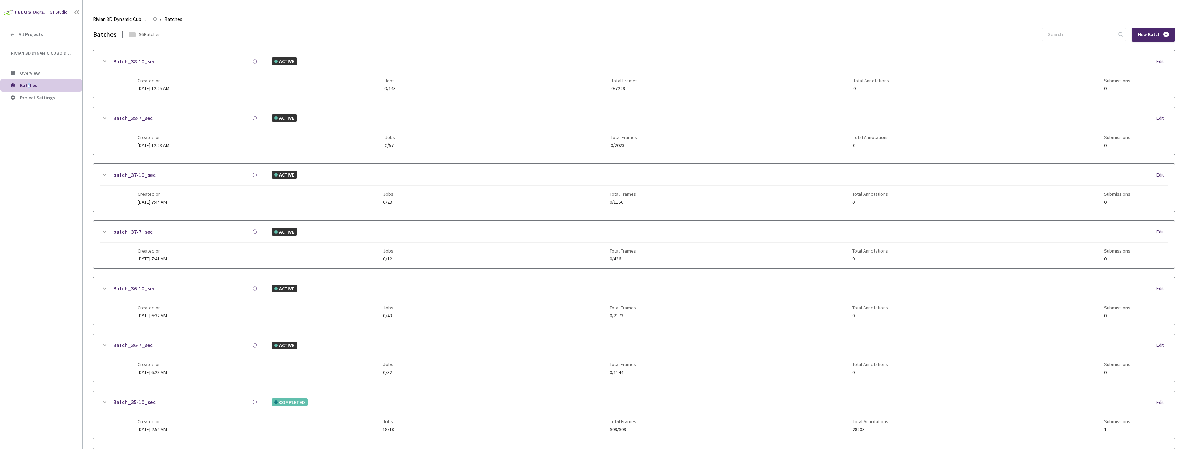
drag, startPoint x: 28, startPoint y: 82, endPoint x: 33, endPoint y: 65, distance: 17.3
click at [28, 81] on li "Batches" at bounding box center [41, 85] width 82 height 12
click at [10, 32] on icon at bounding box center [13, 35] width 6 height 6
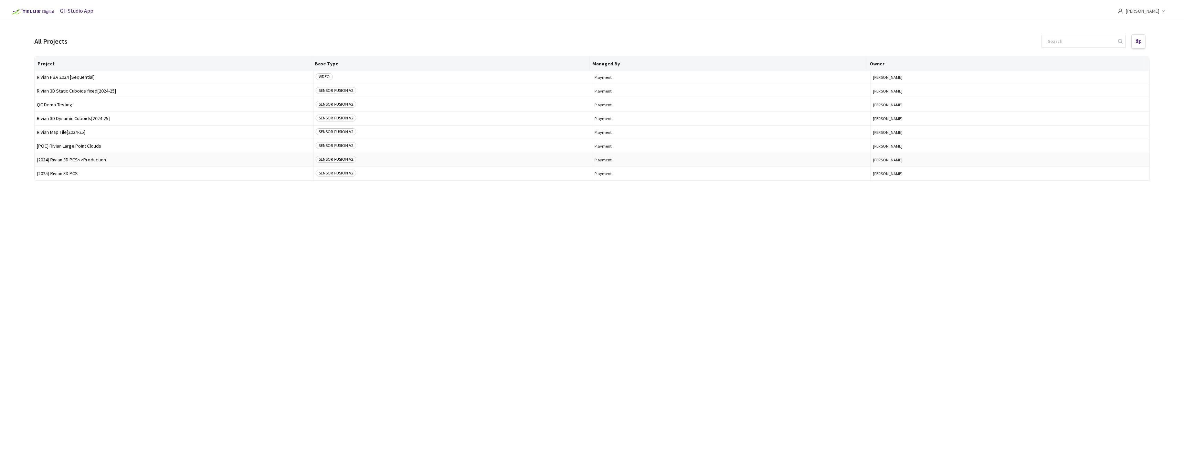
click at [83, 161] on span "[2024] Rivian 3D PCS<>Production" at bounding box center [174, 159] width 274 height 5
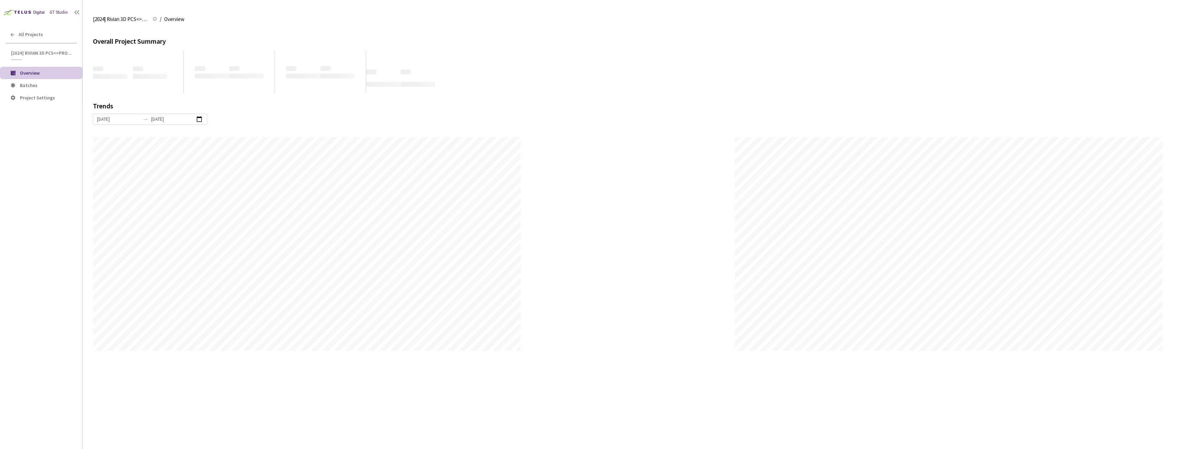
scroll to position [449, 1184]
click at [31, 89] on li "Batches" at bounding box center [41, 85] width 82 height 12
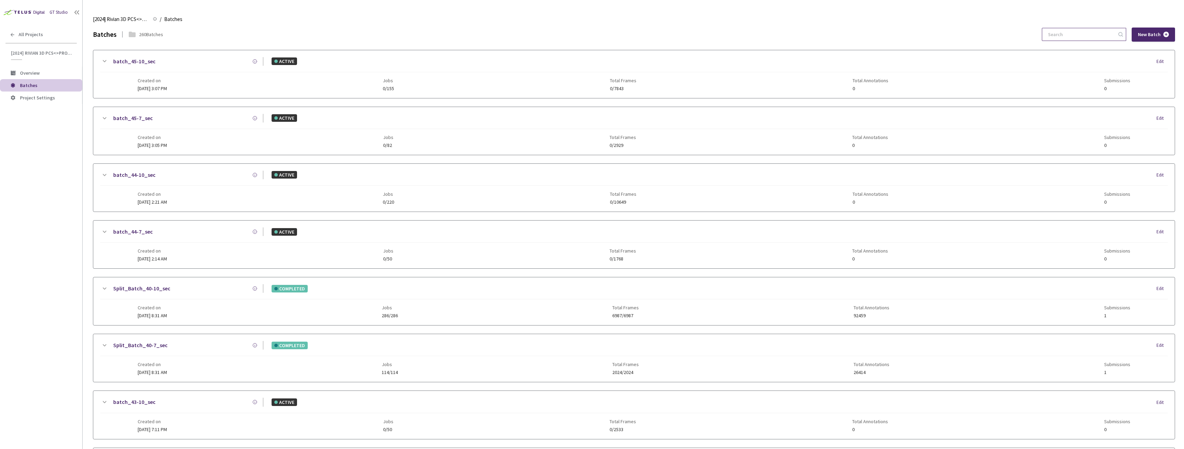
click at [1078, 34] on input at bounding box center [1080, 34] width 73 height 12
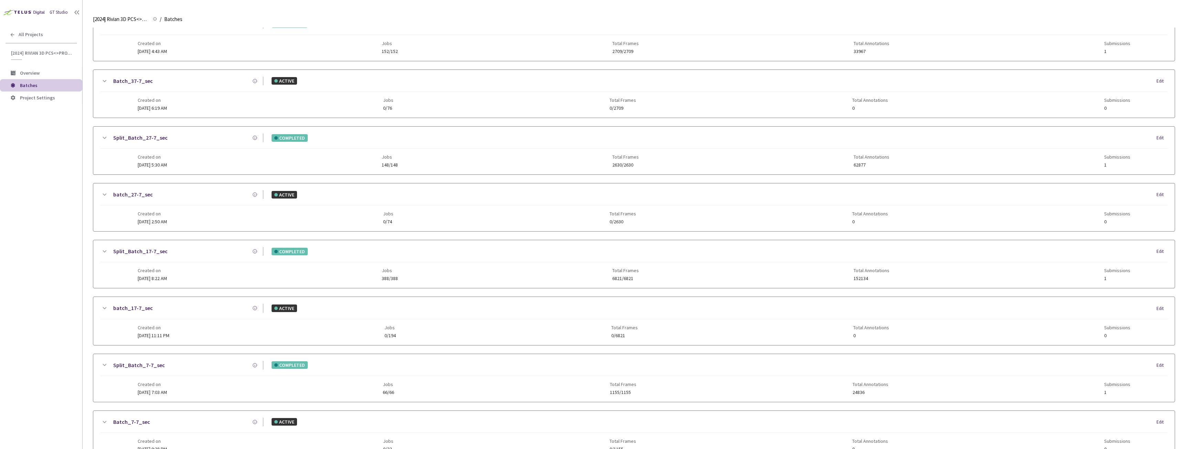
scroll to position [139, 0]
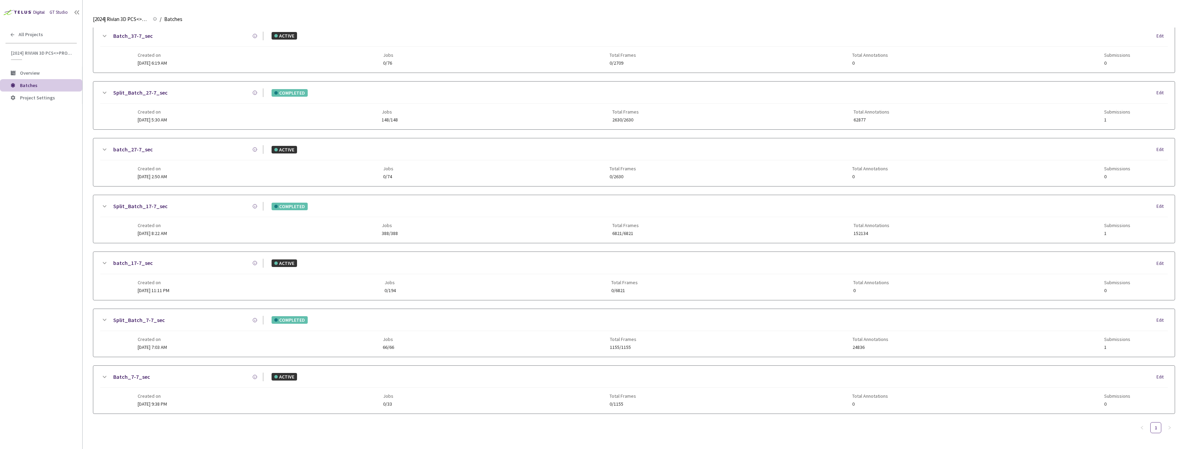
type input "7-7"
click at [137, 322] on link "Split_Batch_7-7_sec" at bounding box center [139, 320] width 52 height 9
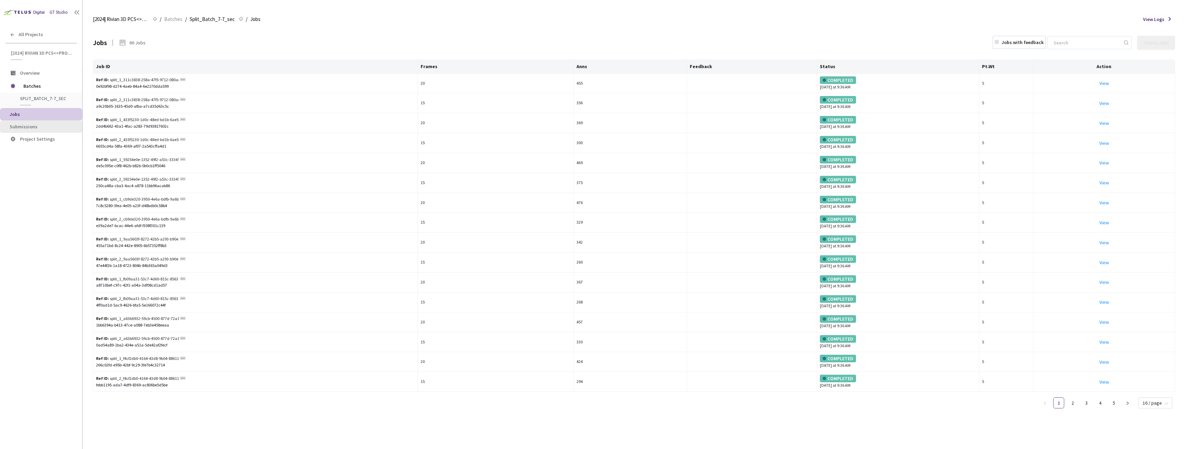
click at [11, 128] on span "Submissions" at bounding box center [24, 127] width 28 height 6
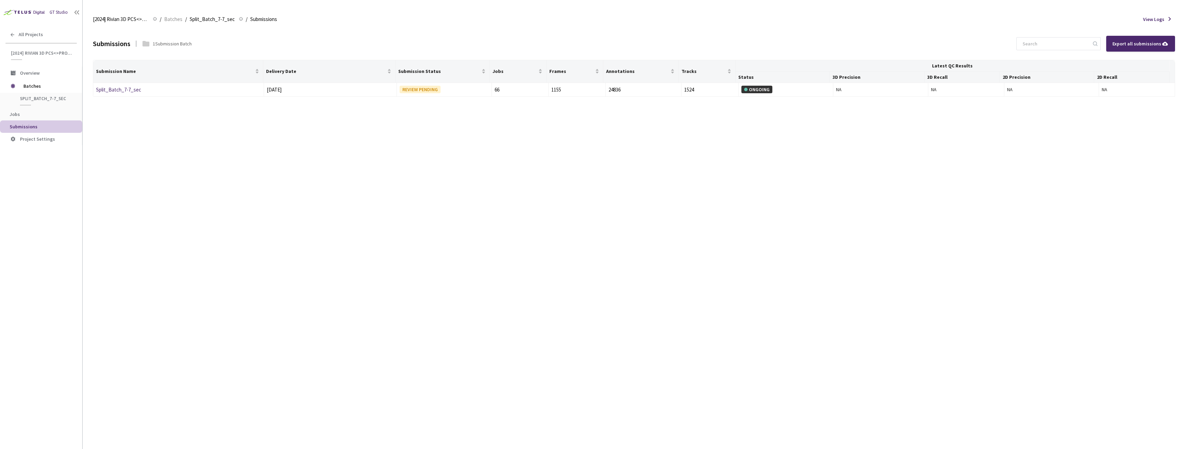
click at [122, 97] on div "Submissions 1 Submission Batch Export all submissions Submission Name Delivery …" at bounding box center [634, 238] width 1082 height 421
click at [125, 93] on div "Split_Batch_7-7_sec" at bounding box center [132, 90] width 73 height 8
click at [127, 89] on link "Split_Batch_7-7_sec" at bounding box center [118, 89] width 45 height 7
